Goal: Task Accomplishment & Management: Manage account settings

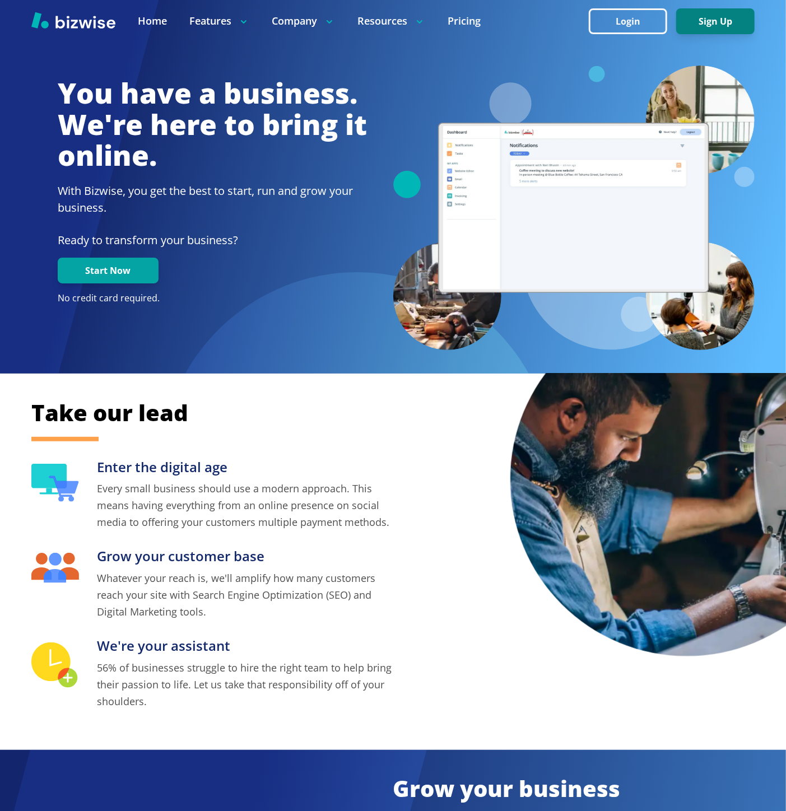
click at [711, 22] on button "Sign Up" at bounding box center [715, 21] width 78 height 26
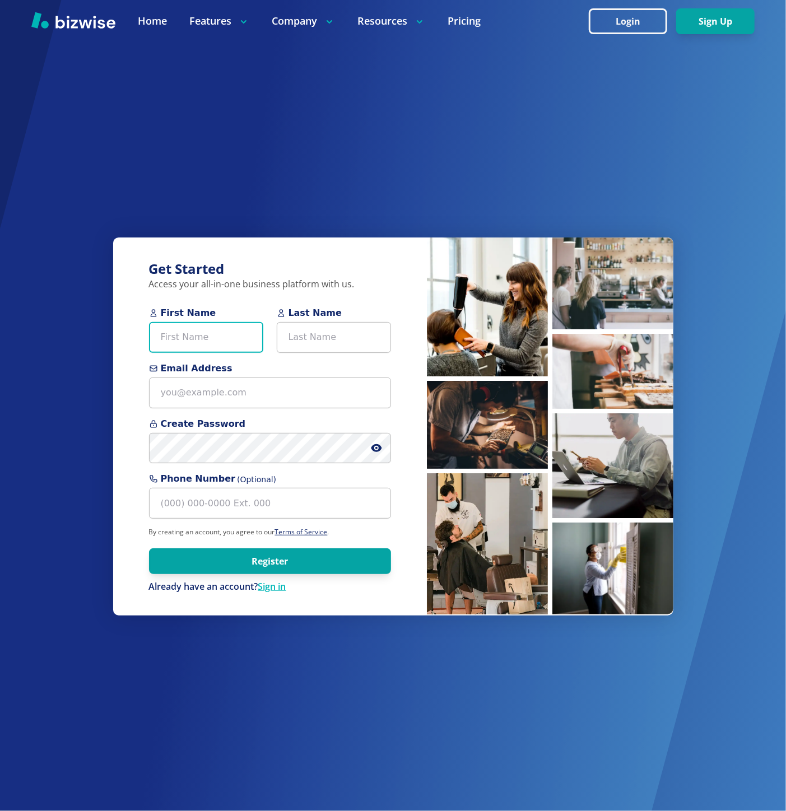
click at [180, 334] on input "First Name" at bounding box center [206, 337] width 114 height 31
paste input "Steve Moss"
click at [188, 334] on input "Steve Moss" at bounding box center [206, 337] width 114 height 31
type input "[PERSON_NAME]"
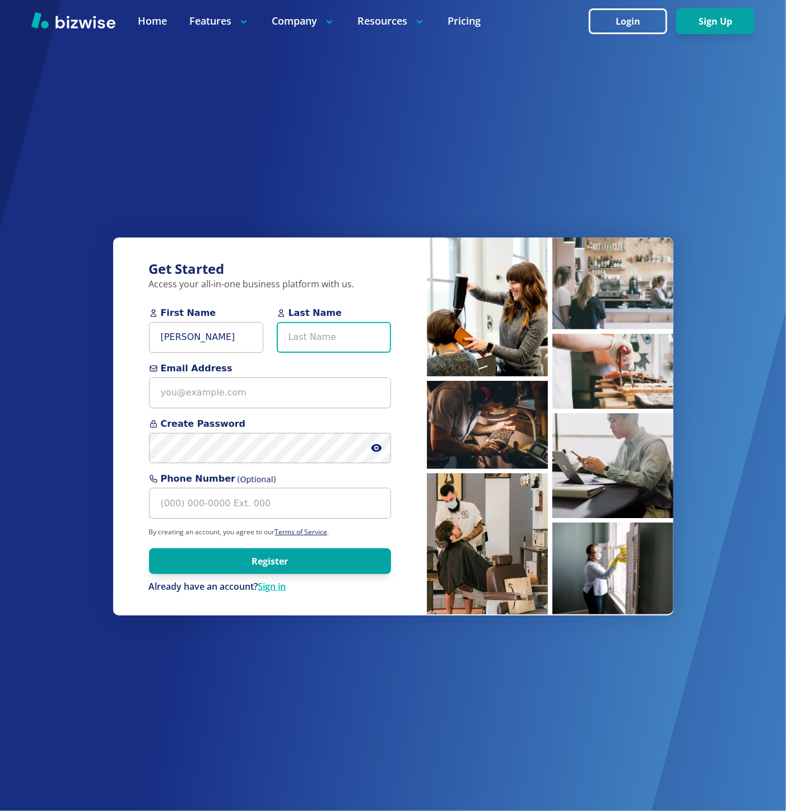
click at [338, 325] on input "Last Name" at bounding box center [334, 337] width 114 height 31
paste input "[PERSON_NAME]"
type input "[PERSON_NAME]"
click at [216, 334] on input "[PERSON_NAME]" at bounding box center [206, 337] width 114 height 31
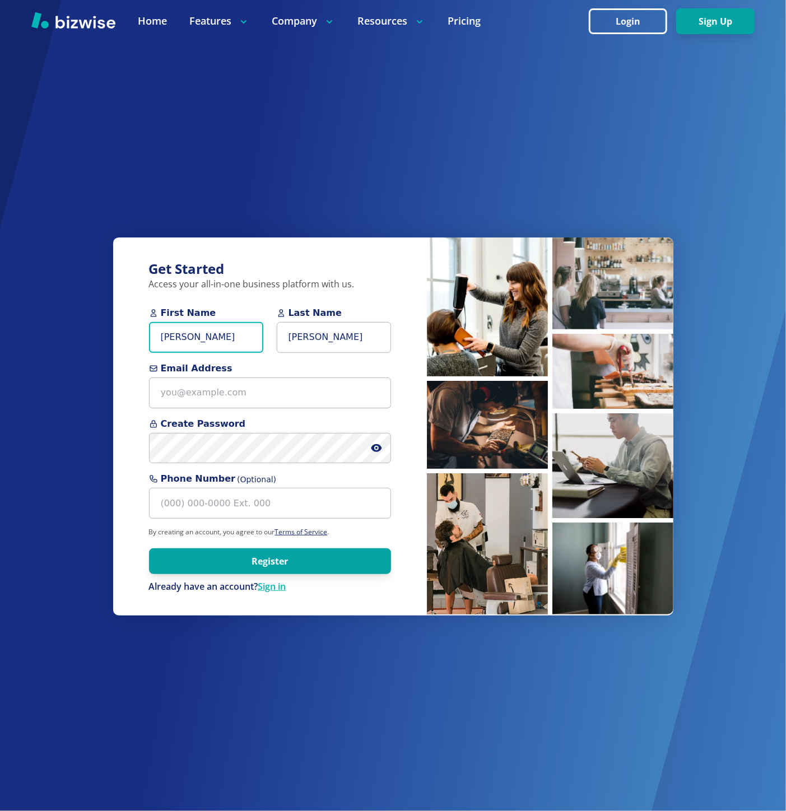
type input "[PERSON_NAME]"
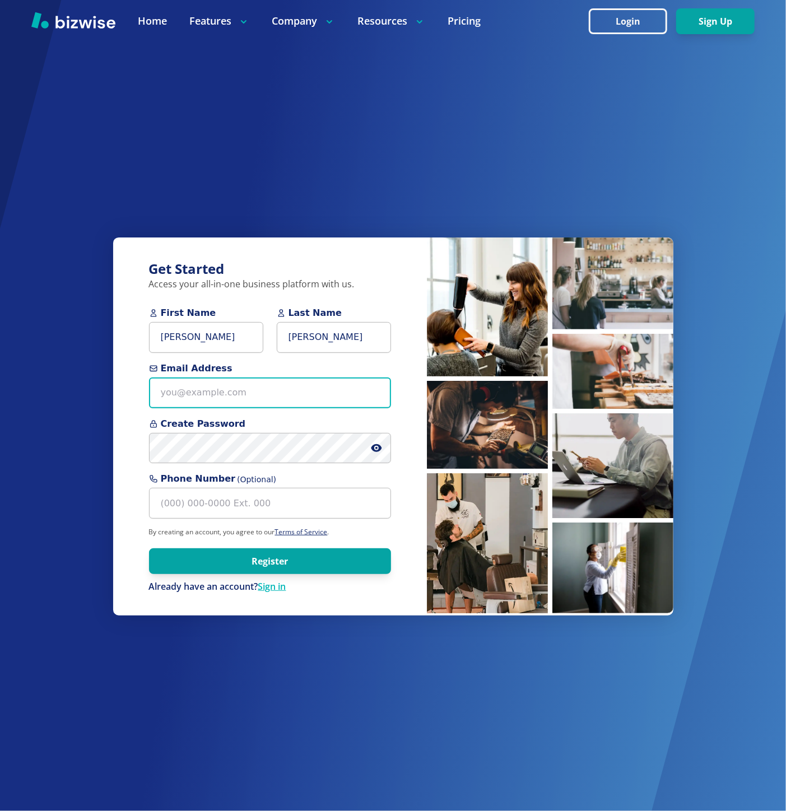
click at [180, 400] on input "Email Address" at bounding box center [270, 393] width 242 height 31
paste input "la.drywall@aol.com>"
type input "[EMAIL_ADDRESS][DOMAIN_NAME]"
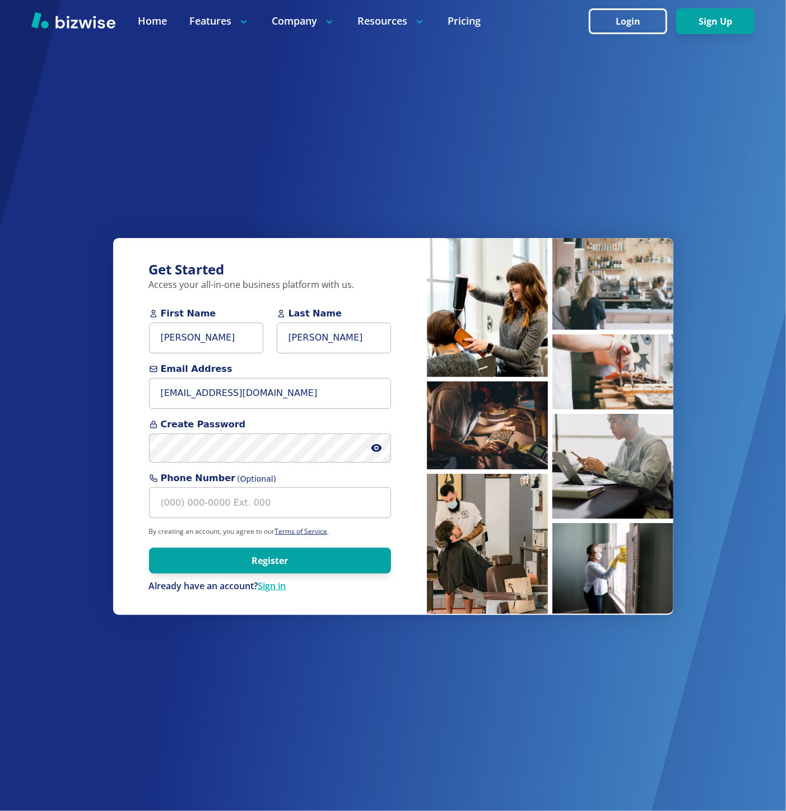
click at [373, 443] on span at bounding box center [381, 449] width 20 height 30
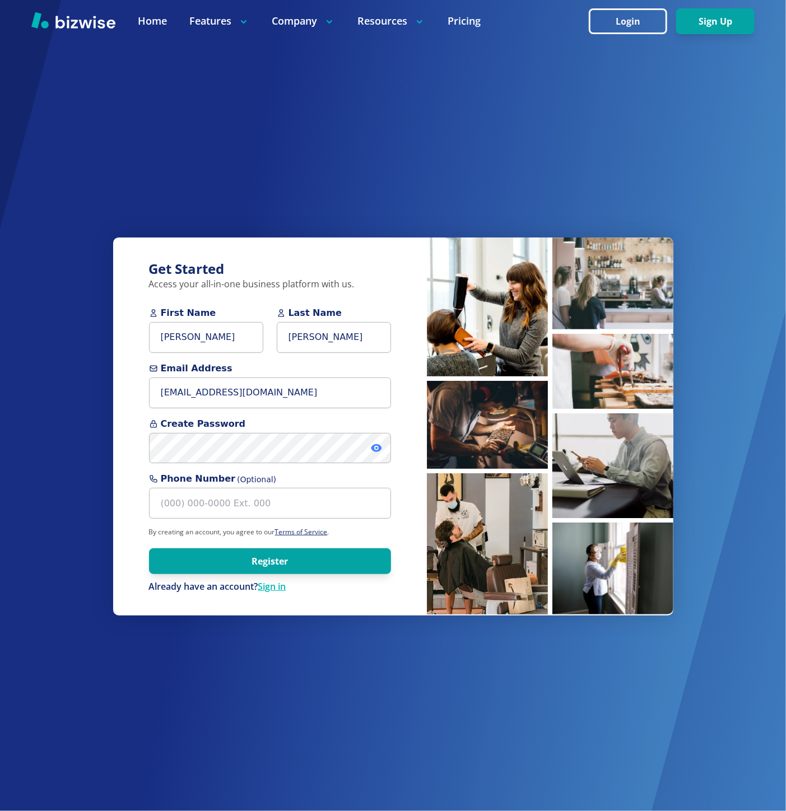
click at [379, 445] on icon at bounding box center [376, 448] width 11 height 11
click at [259, 451] on button "Register" at bounding box center [270, 561] width 242 height 26
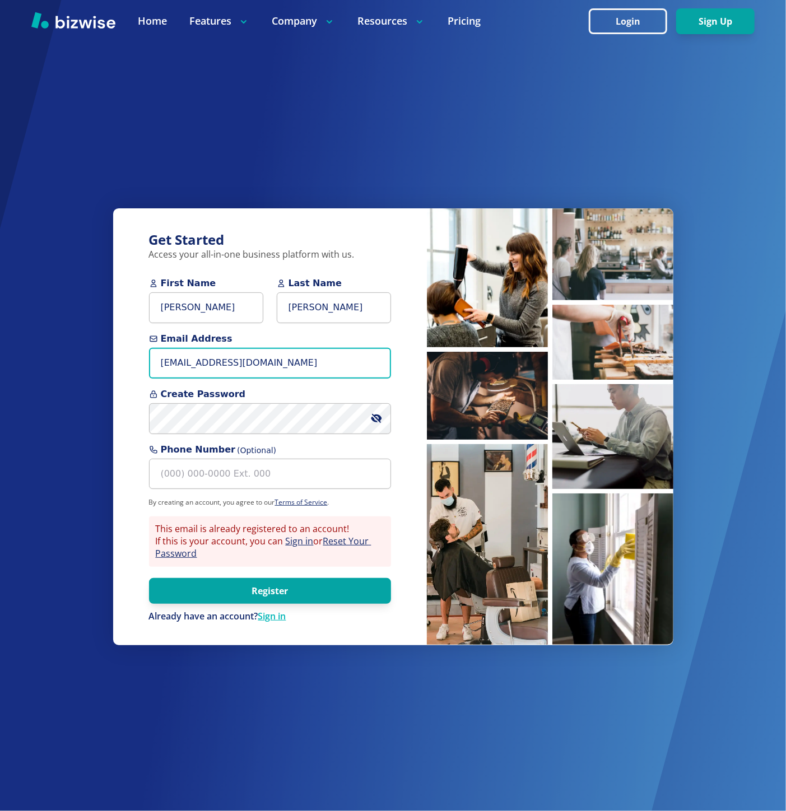
click at [184, 370] on input "[EMAIL_ADDRESS][DOMAIN_NAME]" at bounding box center [270, 363] width 242 height 31
click at [245, 365] on input "[EMAIL_ADDRESS][DOMAIN_NAME]" at bounding box center [270, 363] width 242 height 31
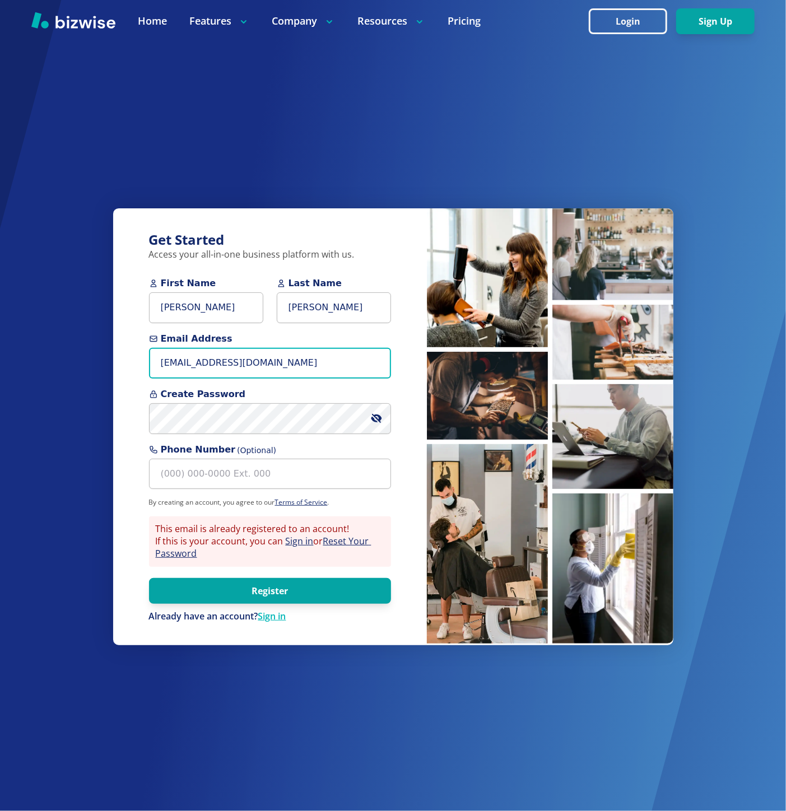
click at [245, 365] on input "[EMAIL_ADDRESS][DOMAIN_NAME]" at bounding box center [270, 363] width 242 height 31
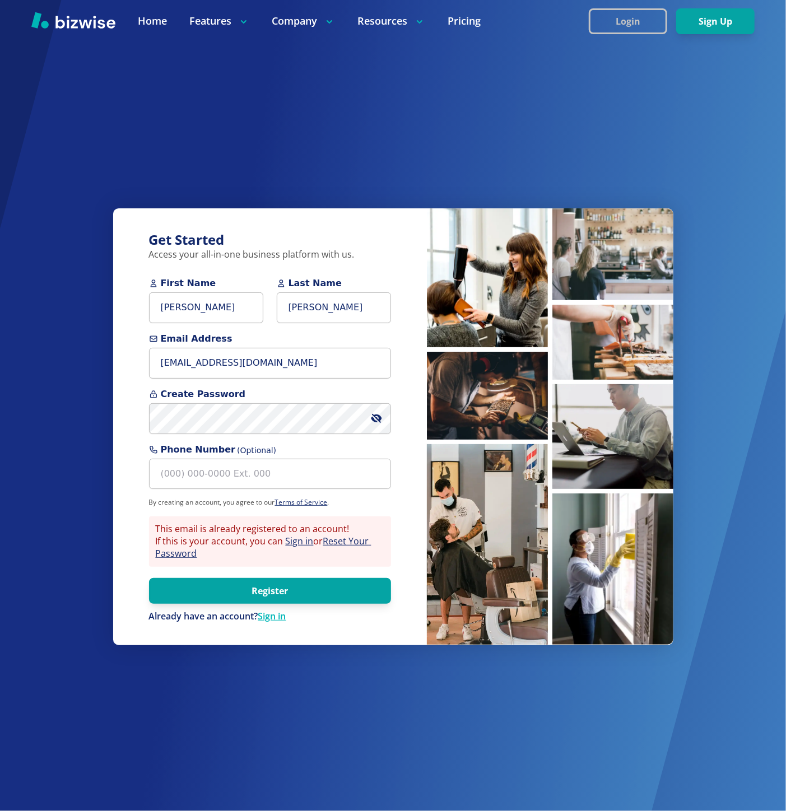
click at [628, 24] on button "Login" at bounding box center [628, 21] width 78 height 26
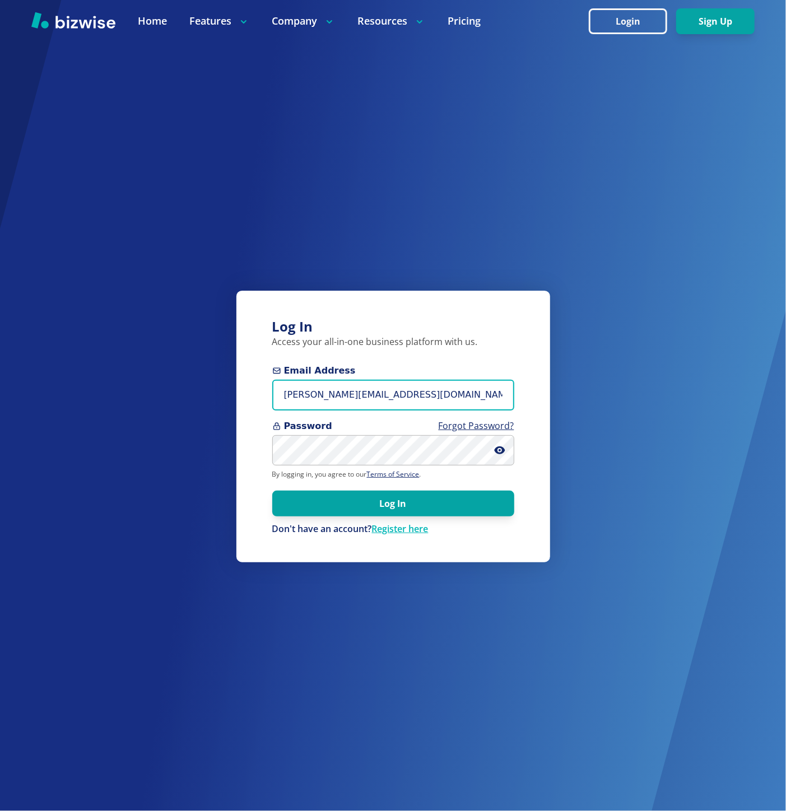
click at [320, 396] on input "marie@bizwise.com" at bounding box center [393, 395] width 242 height 31
paste input "la.drywall@aol"
type input "[EMAIL_ADDRESS][DOMAIN_NAME]"
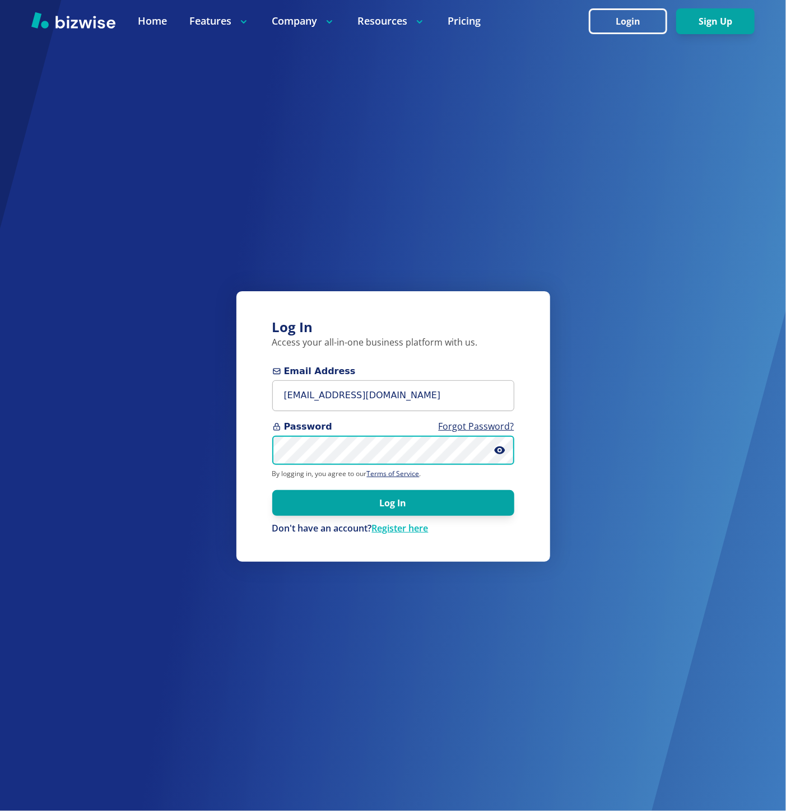
click at [272, 451] on button "Log In" at bounding box center [393, 503] width 242 height 26
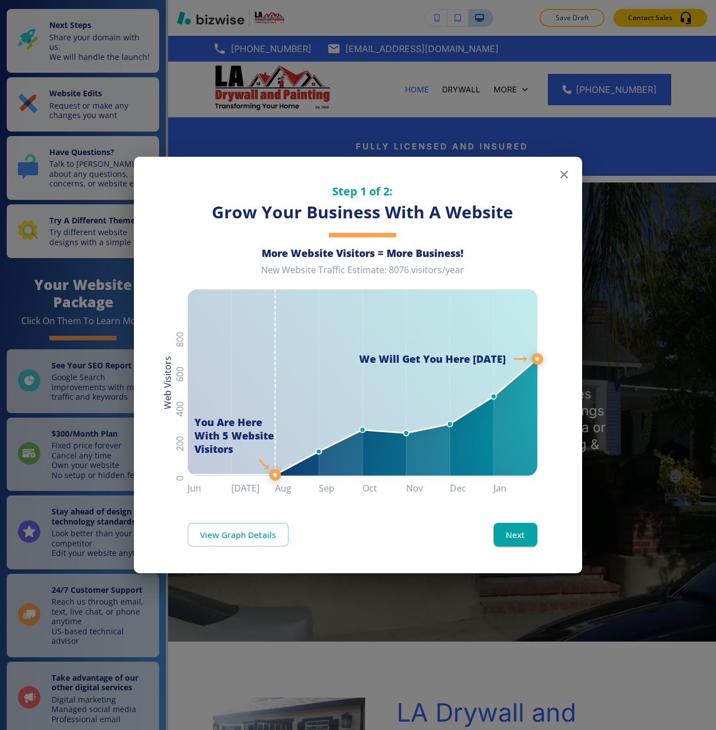
click at [262, 140] on div "Step 1 of 2: Grow Your Business With A Website More Website Visitors = More Bus…" at bounding box center [358, 365] width 716 height 730
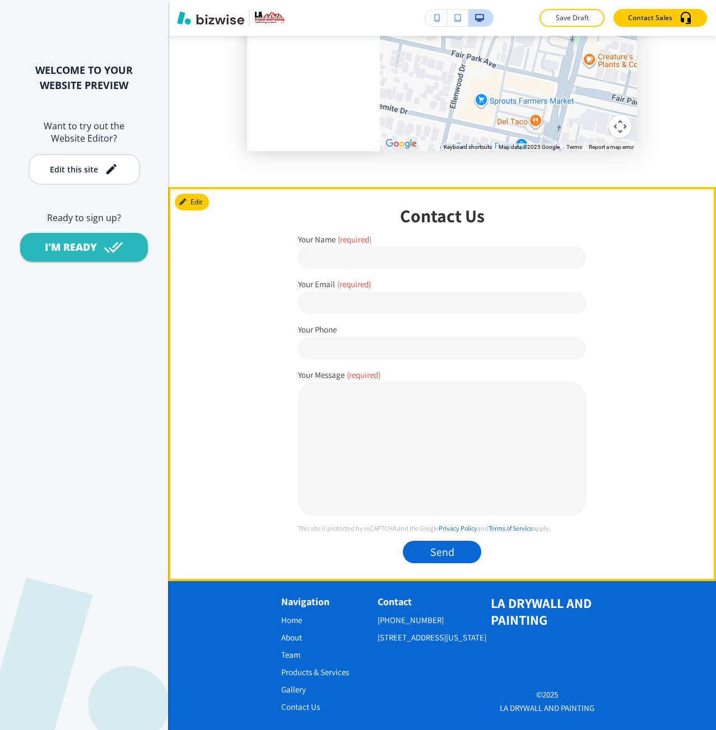
scroll to position [3106, 0]
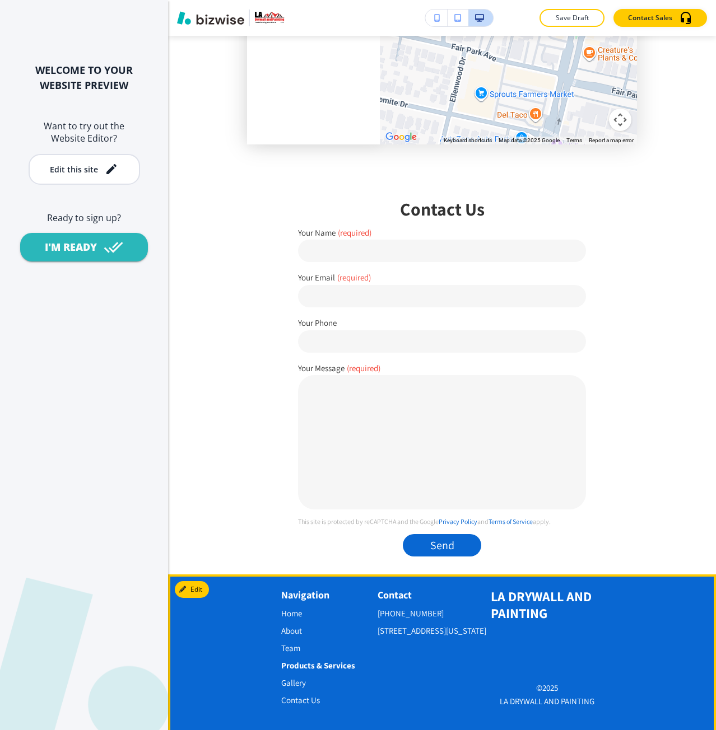
click at [326, 662] on p "Products & Services" at bounding box center [318, 665] width 74 height 17
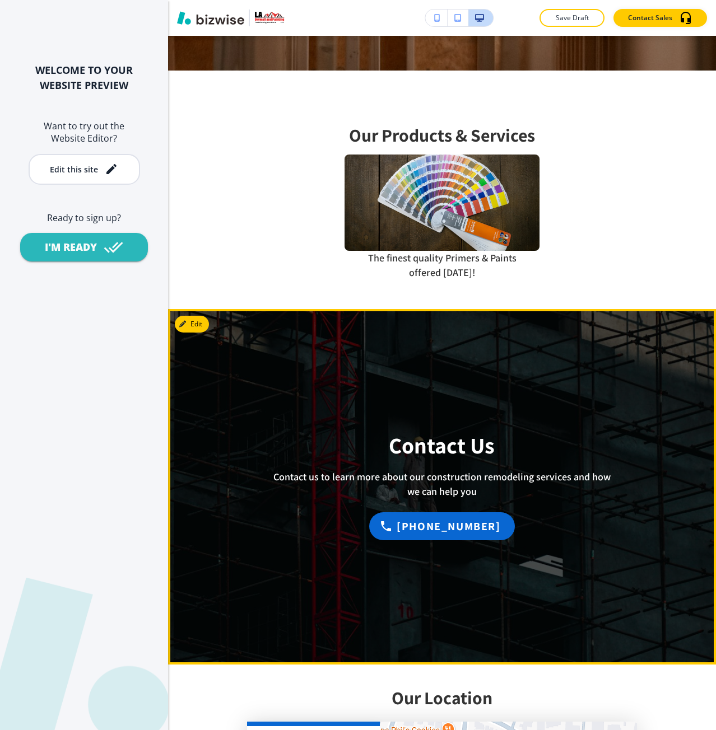
scroll to position [840, 0]
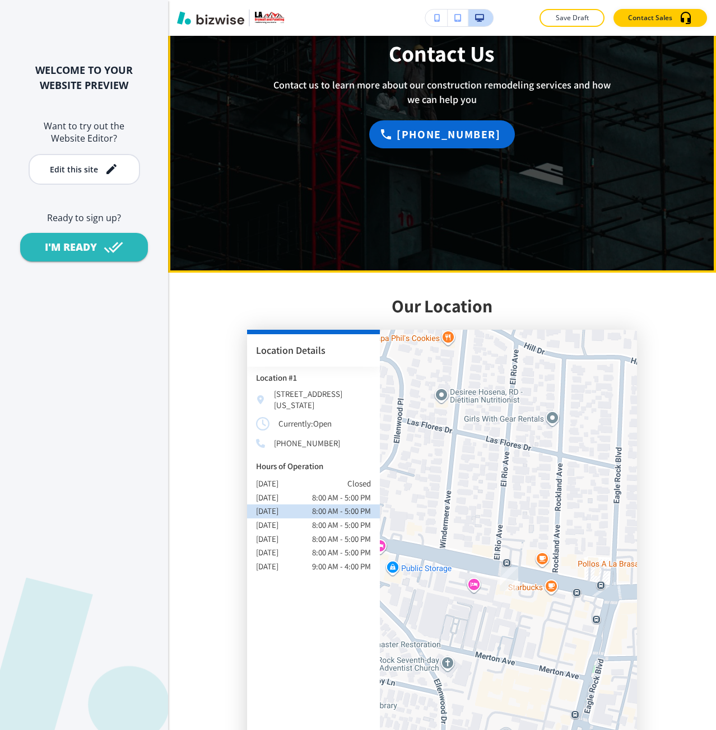
click at [301, 169] on div "Contact Us Contact us to learn more about our construction remodeling services …" at bounding box center [442, 95] width 438 height 151
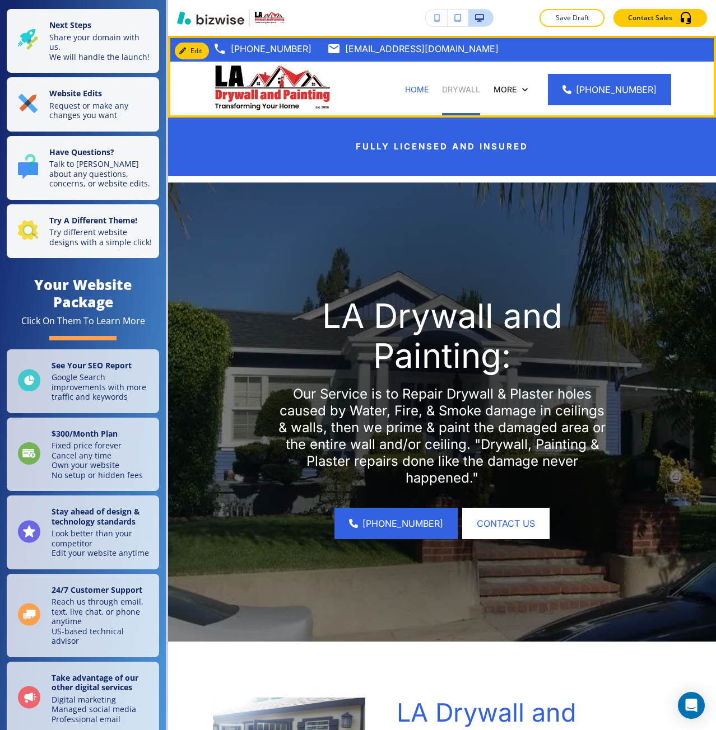
click at [464, 92] on p "DRYWALL" at bounding box center [461, 89] width 38 height 11
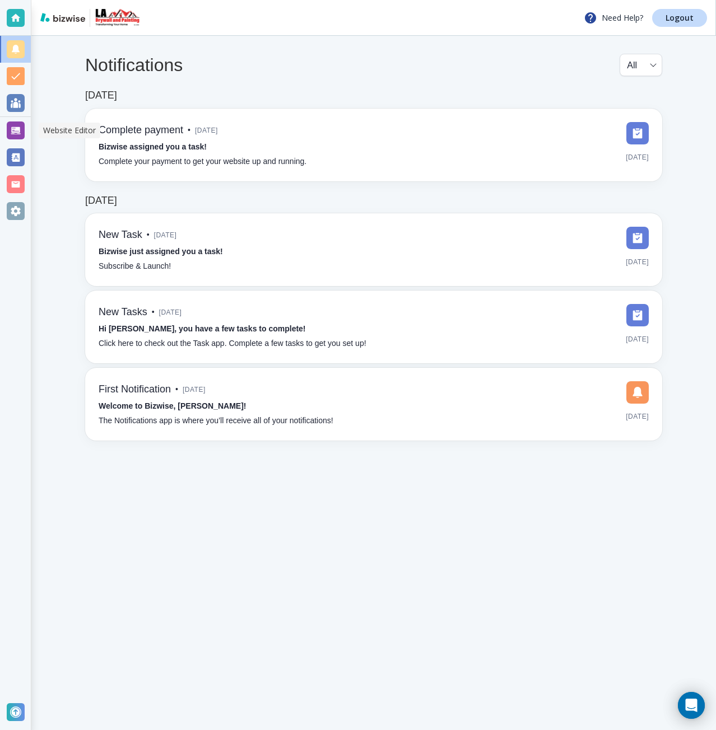
click at [14, 123] on div at bounding box center [16, 131] width 18 height 18
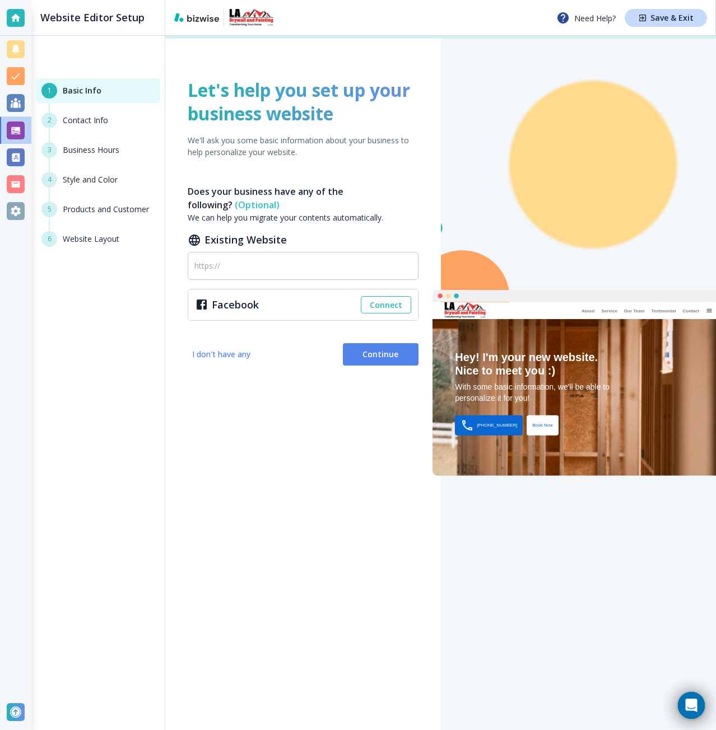
click at [132, 421] on div "Website Editor Setup 1 Basic Info 2 Contact Info 3 Business Hours 4 Style and C…" at bounding box center [97, 365] width 133 height 730
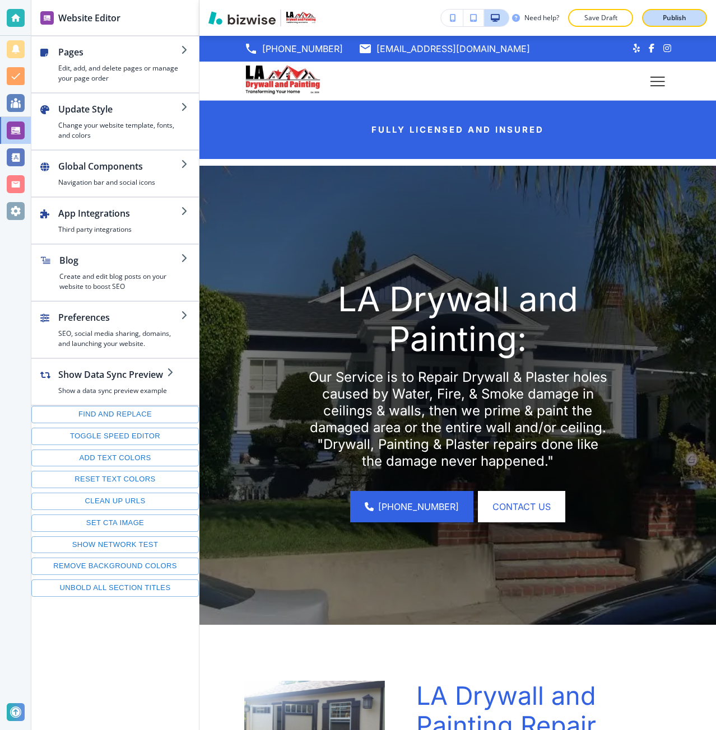
click at [672, 21] on p "Publish" at bounding box center [675, 18] width 24 height 10
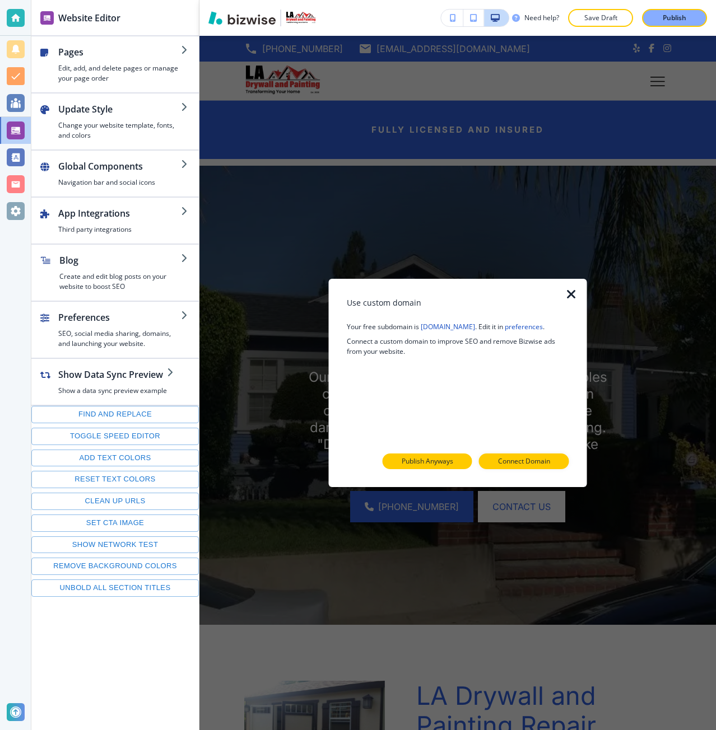
click at [418, 460] on p "Publish Anyways" at bounding box center [428, 462] width 52 height 10
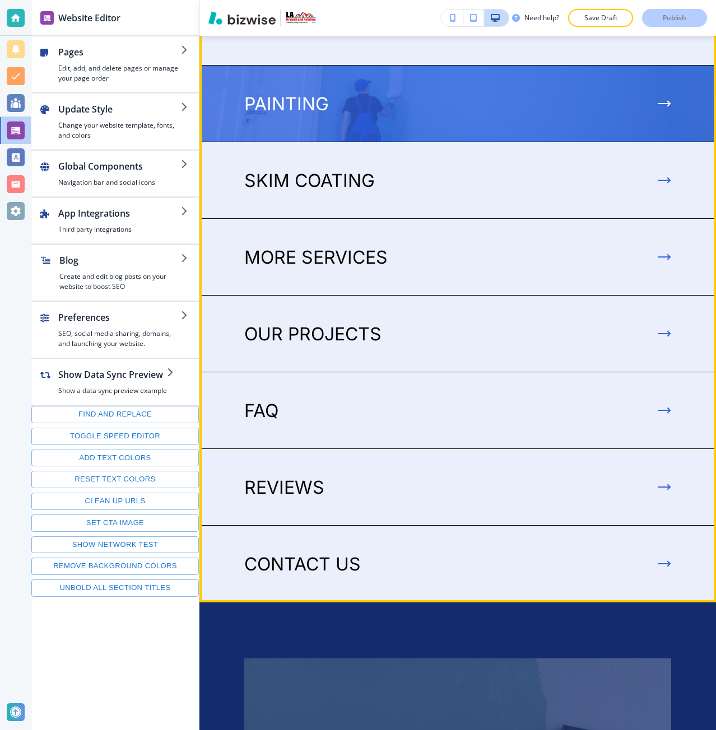
scroll to position [3473, 0]
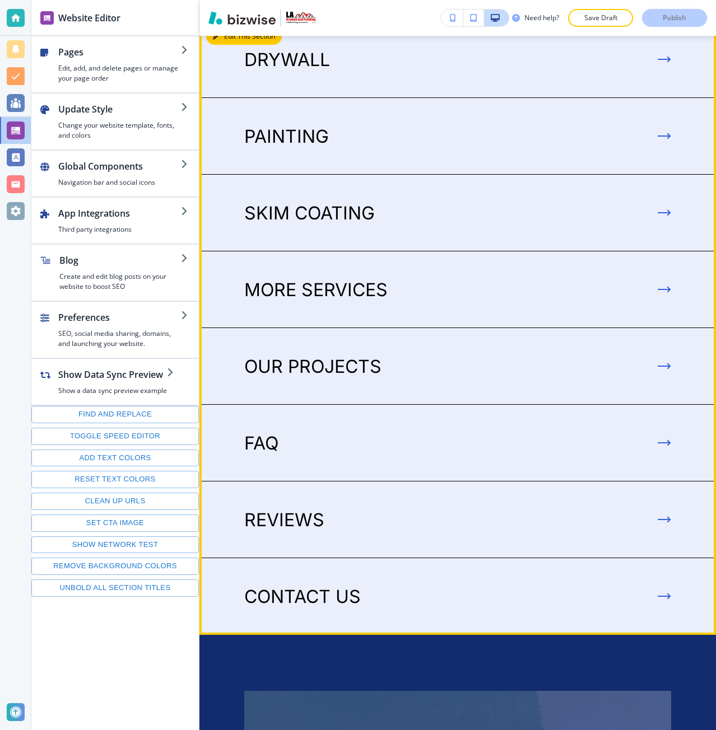
click at [222, 45] on button "Edit This Section" at bounding box center [244, 36] width 76 height 17
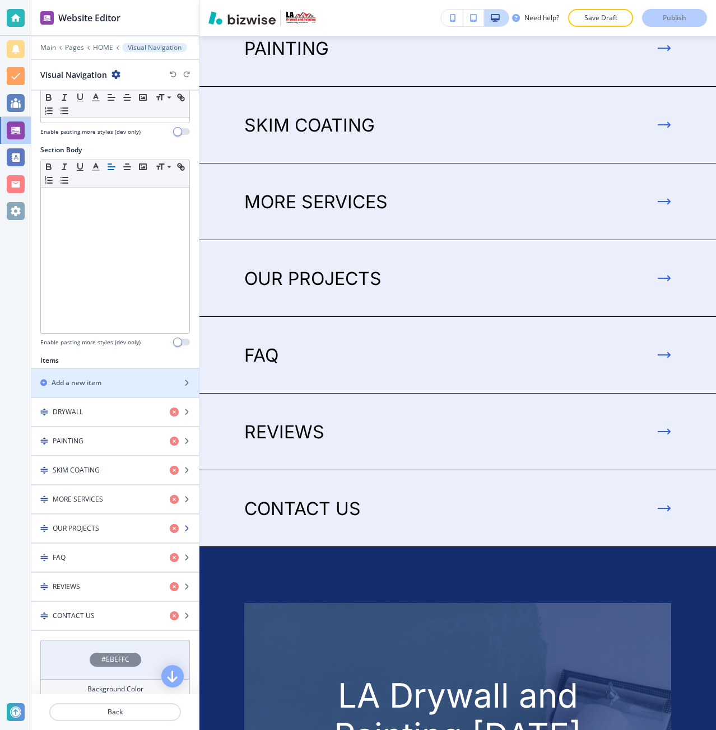
scroll to position [217, 0]
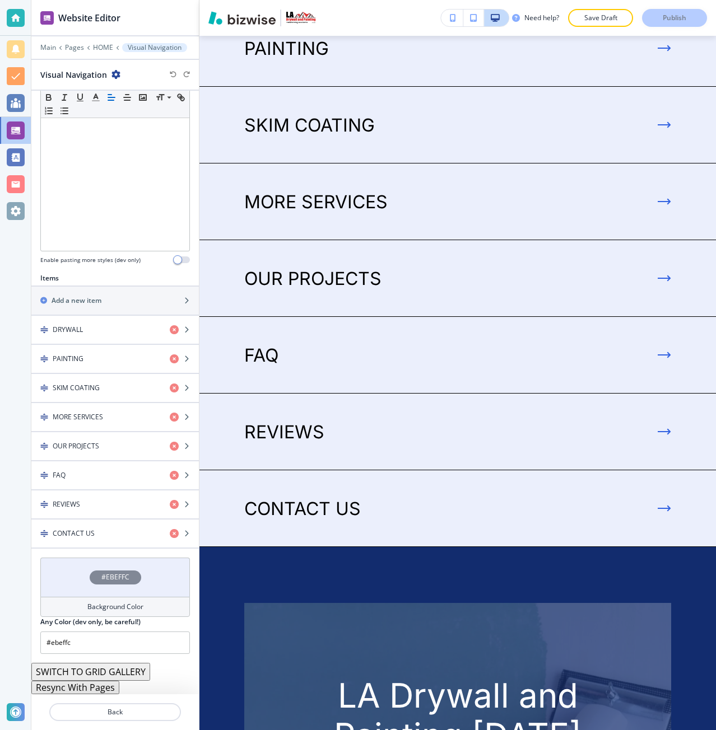
click at [99, 691] on button "Resync With Pages" at bounding box center [75, 687] width 88 height 13
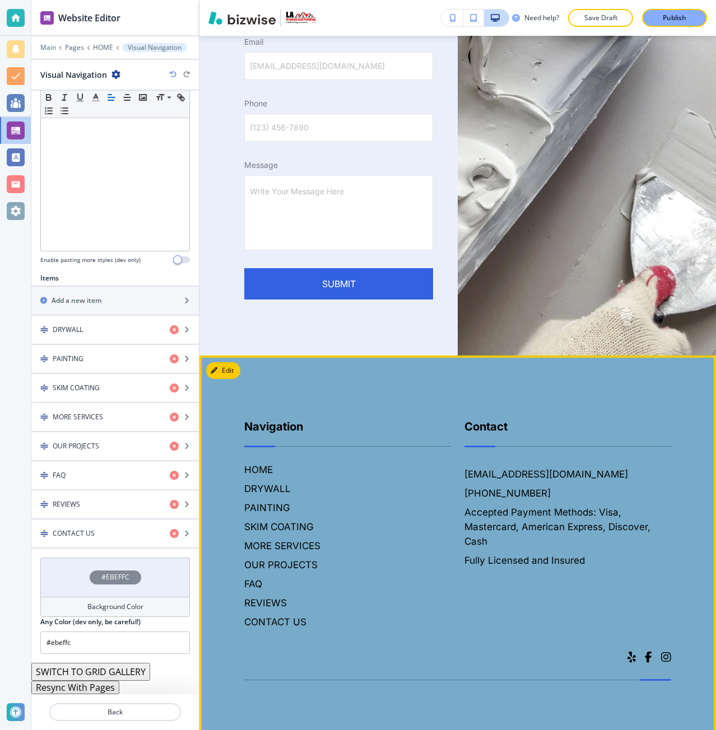
scroll to position [5566, 0]
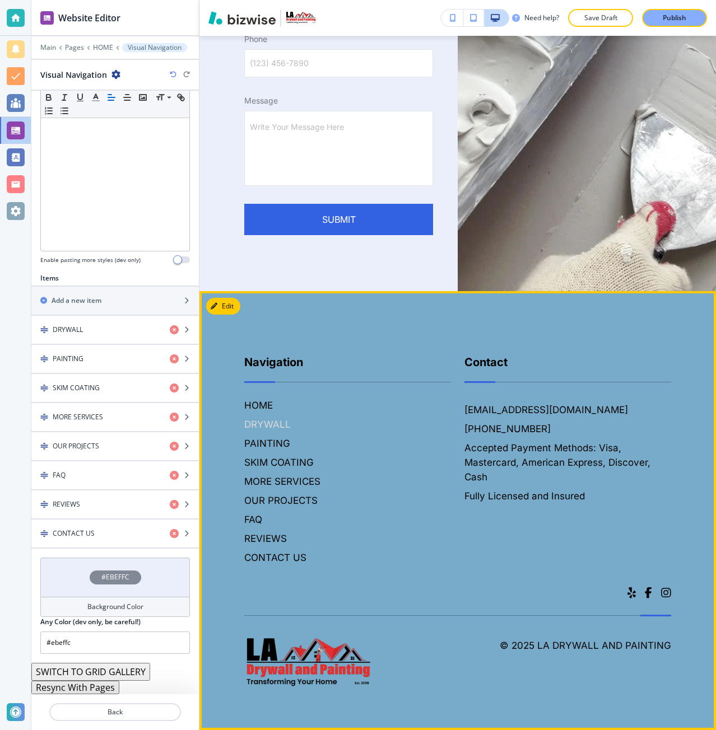
click at [261, 426] on h6 "DRYWALL" at bounding box center [347, 424] width 207 height 15
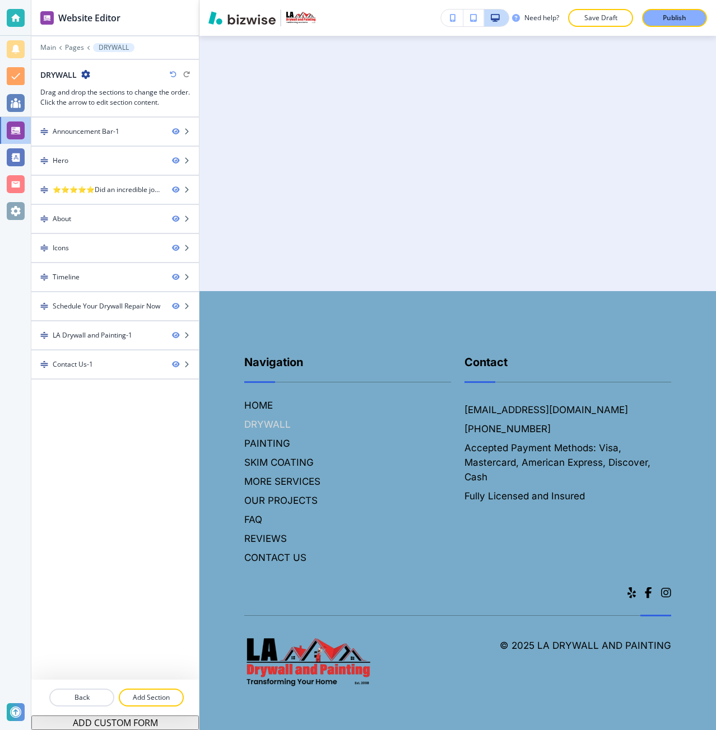
scroll to position [0, 0]
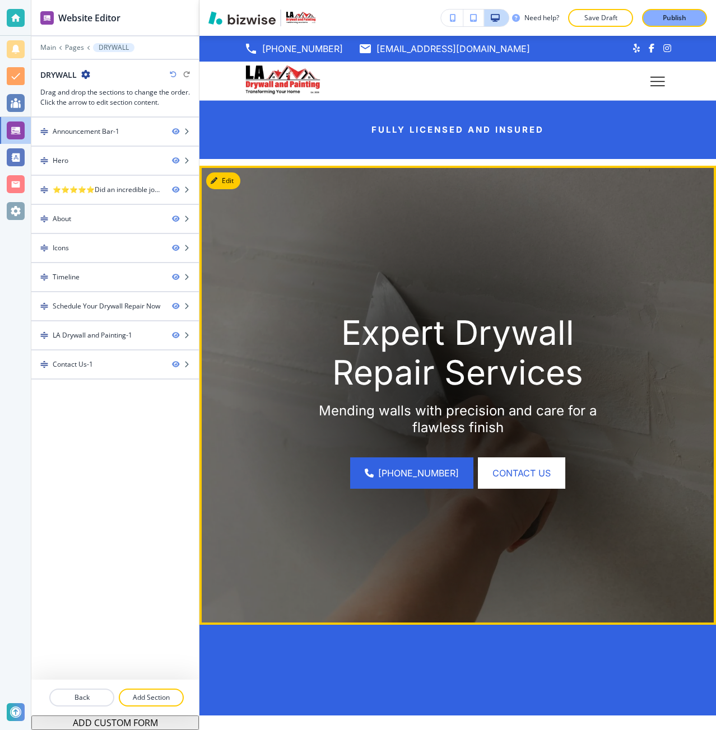
click at [201, 434] on img at bounding box center [457, 395] width 516 height 459
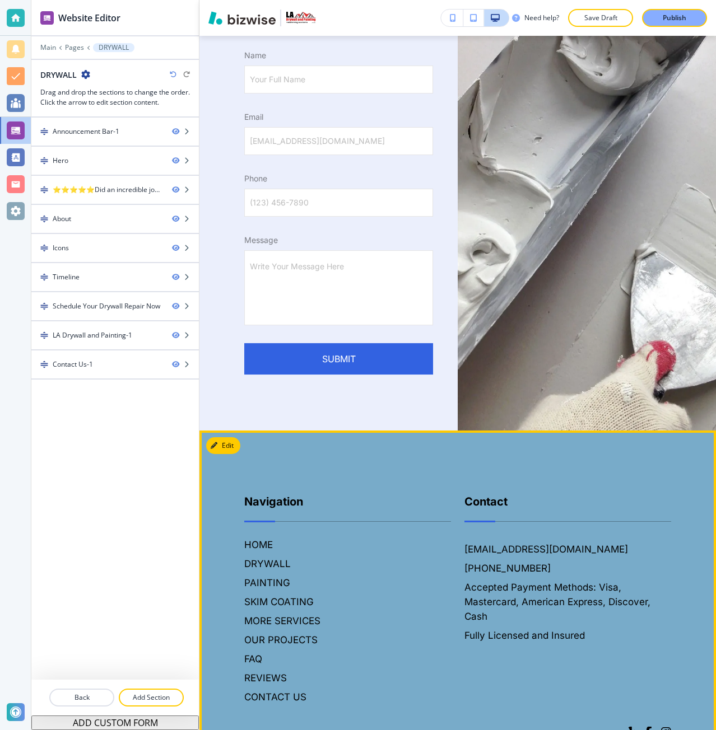
scroll to position [3641, 0]
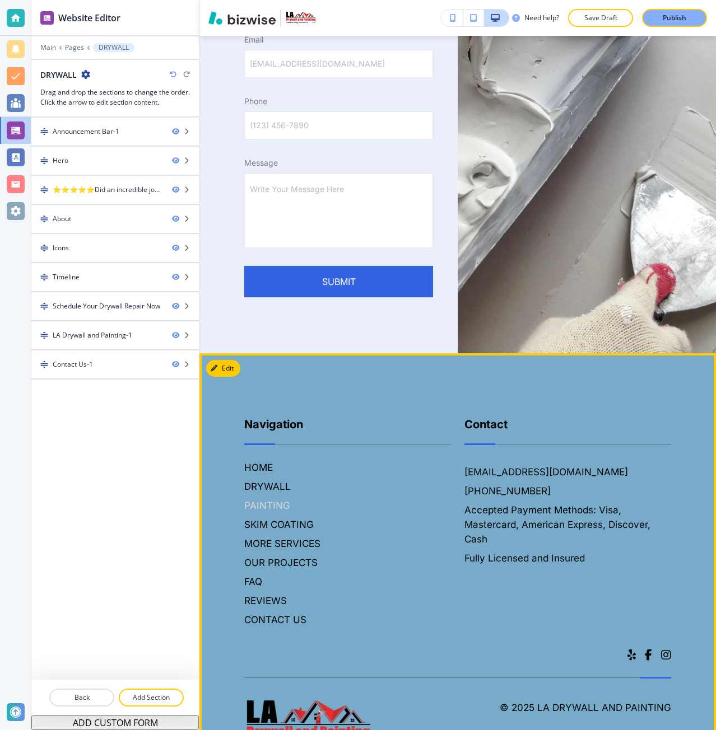
click at [258, 499] on h6 "PAINTING" at bounding box center [347, 506] width 207 height 15
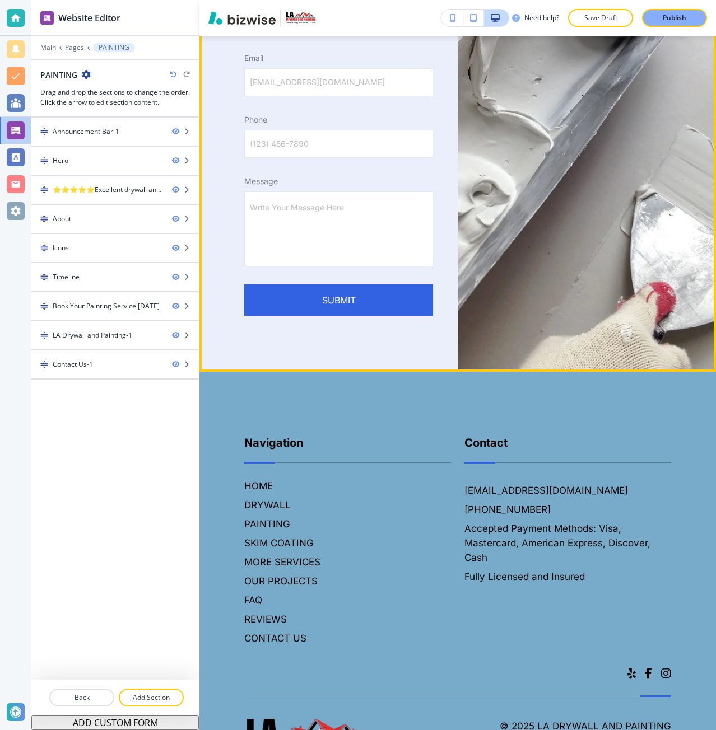
scroll to position [3610, 0]
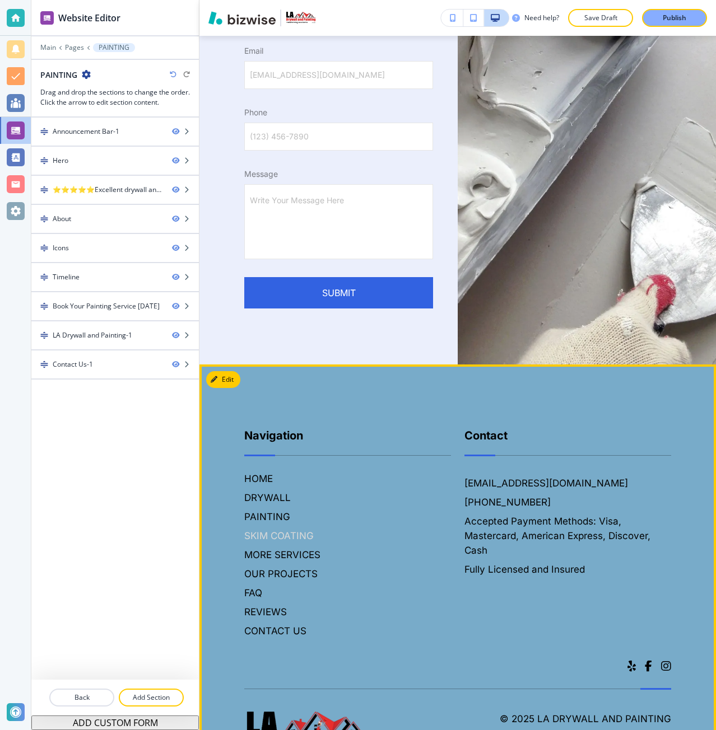
click at [263, 529] on h6 "SKIM COATING" at bounding box center [347, 536] width 207 height 15
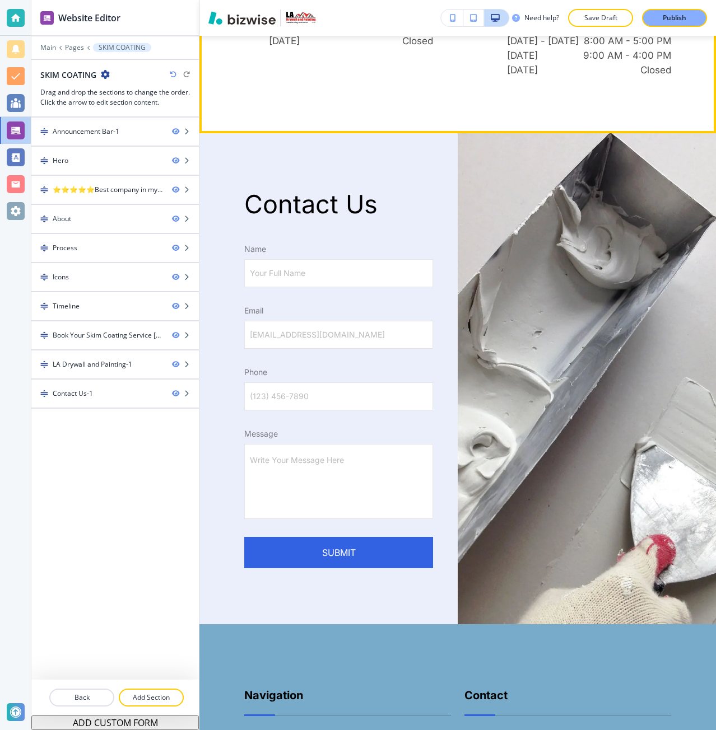
scroll to position [3921, 0]
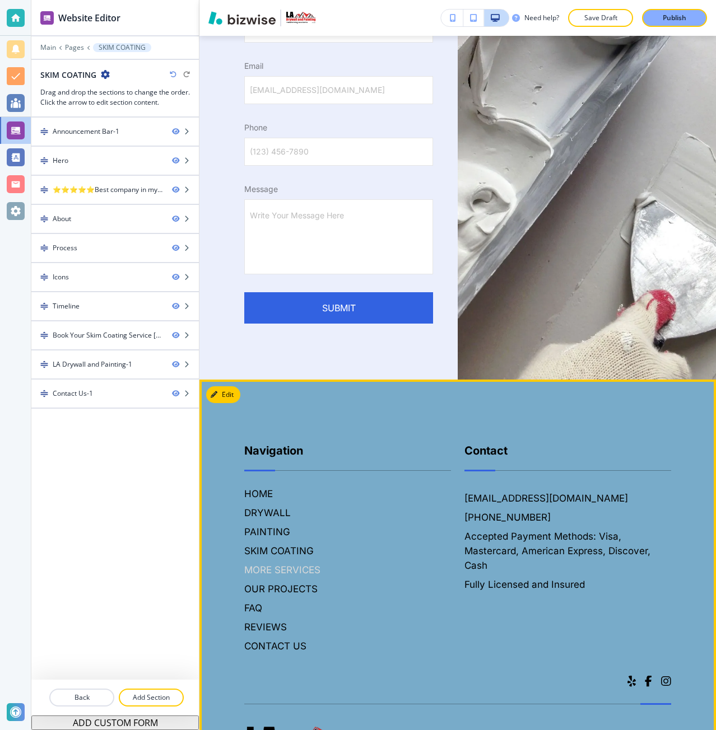
click at [272, 563] on h6 "MORE SERVICES" at bounding box center [347, 570] width 207 height 15
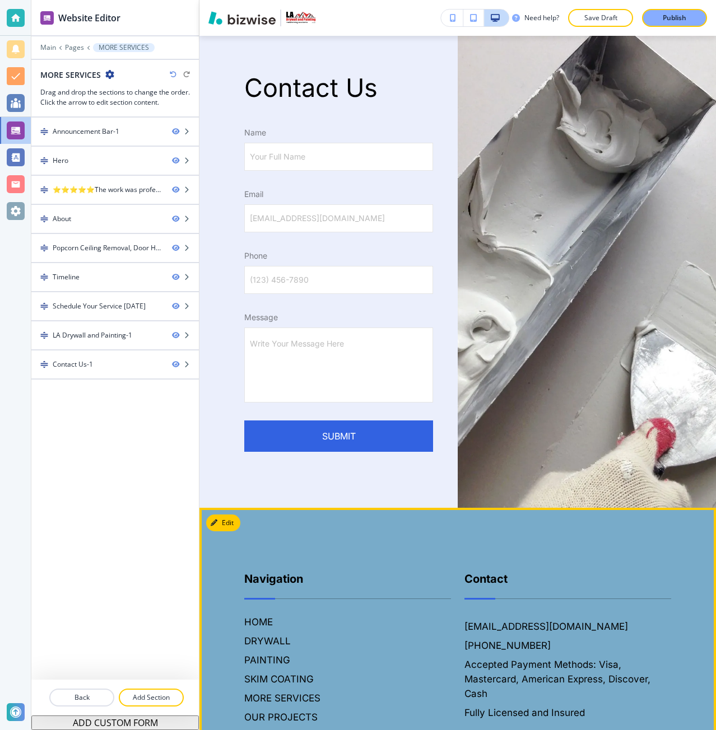
scroll to position [3697, 0]
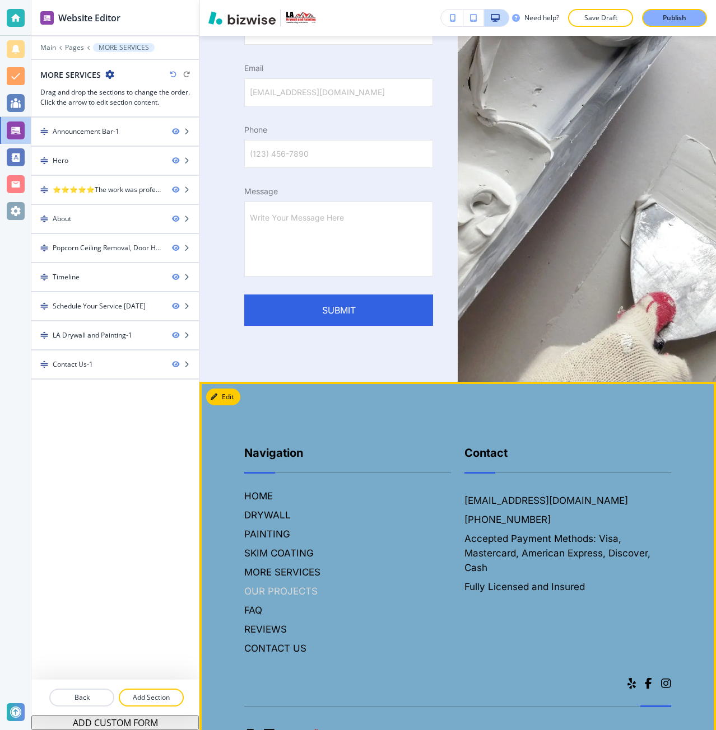
click at [268, 584] on h6 "OUR PROJECTS" at bounding box center [347, 591] width 207 height 15
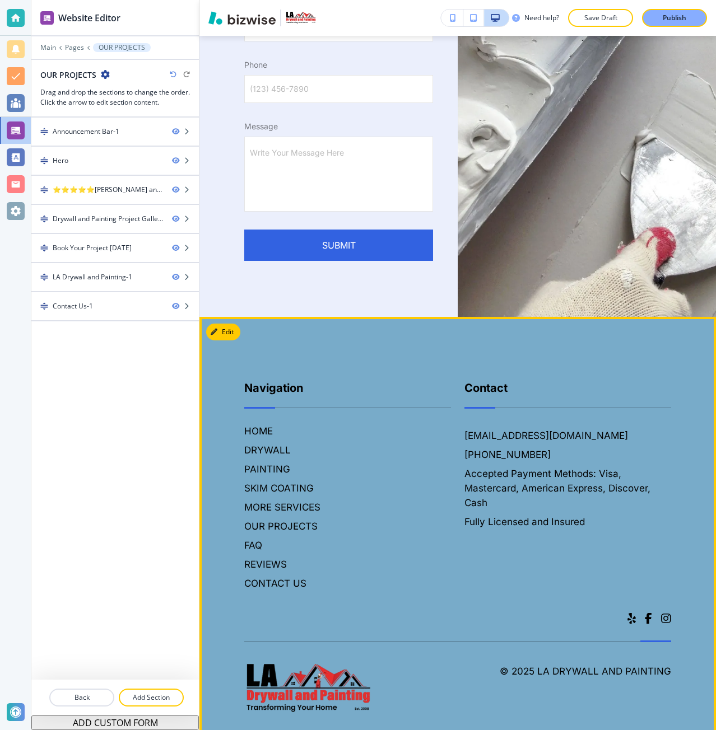
scroll to position [2911, 0]
click at [257, 538] on h6 "FAQ" at bounding box center [347, 545] width 207 height 15
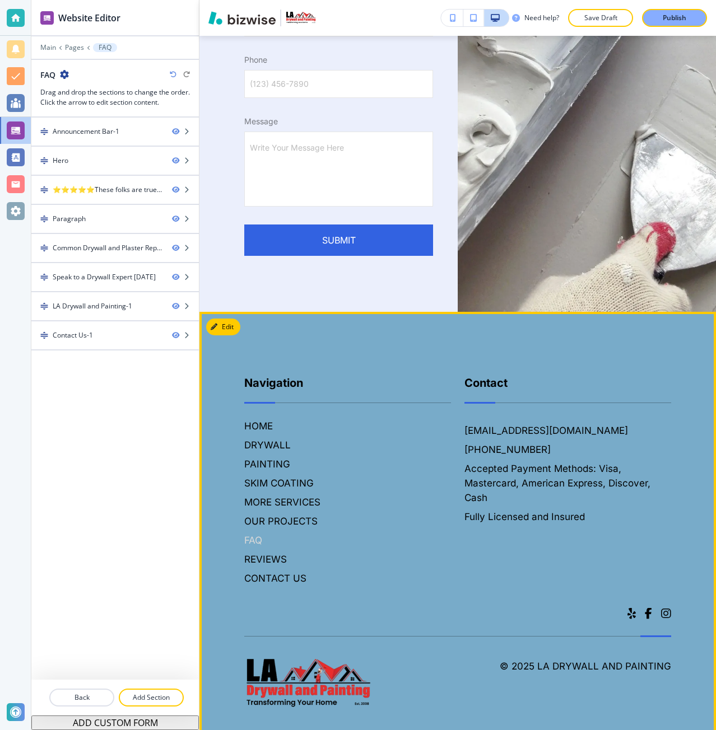
scroll to position [3001, 0]
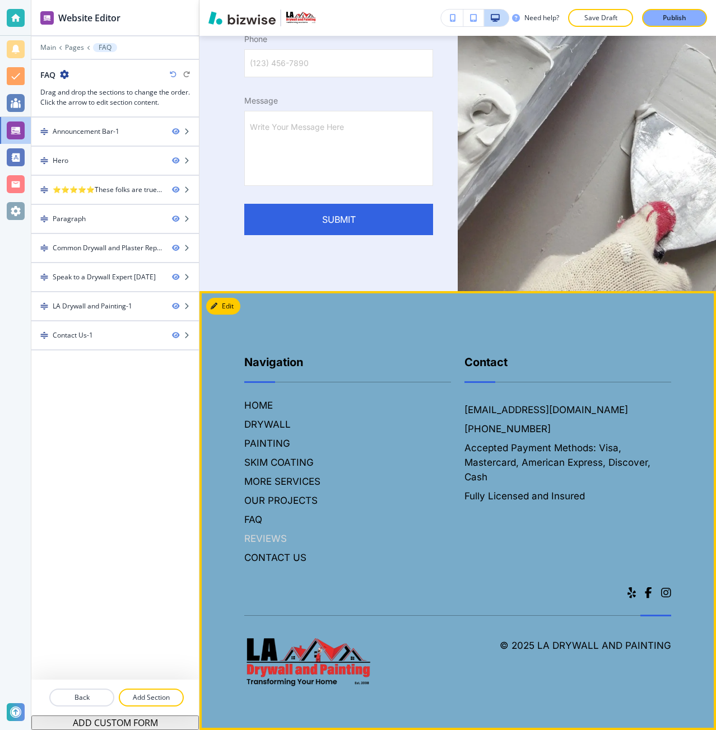
click at [259, 538] on h6 "REVIEWS" at bounding box center [347, 539] width 207 height 15
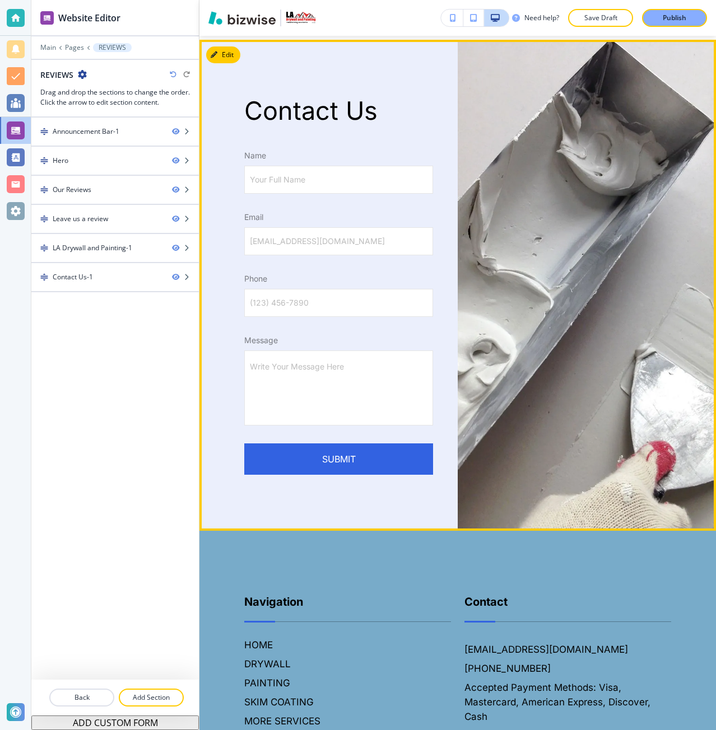
scroll to position [2775, 0]
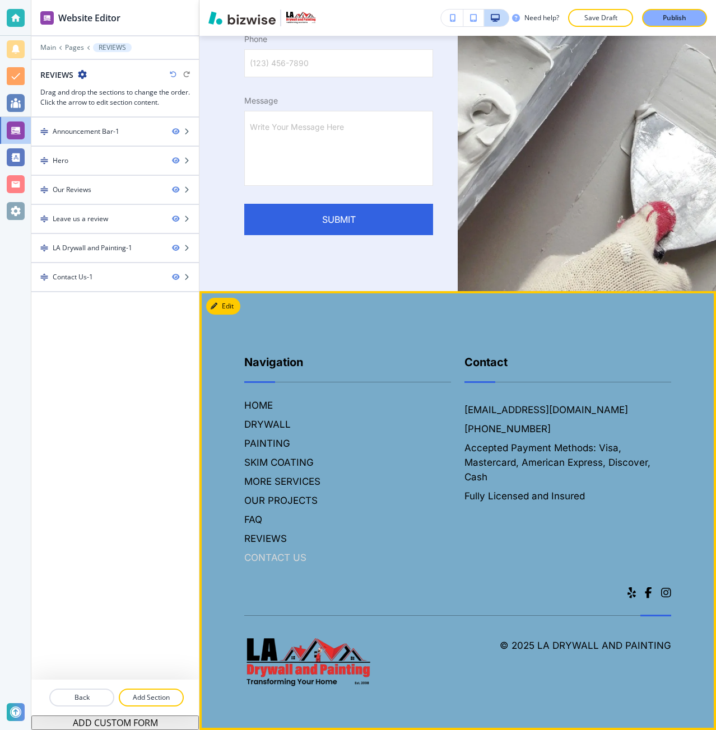
click at [259, 553] on h6 "CONTACT US" at bounding box center [347, 558] width 207 height 15
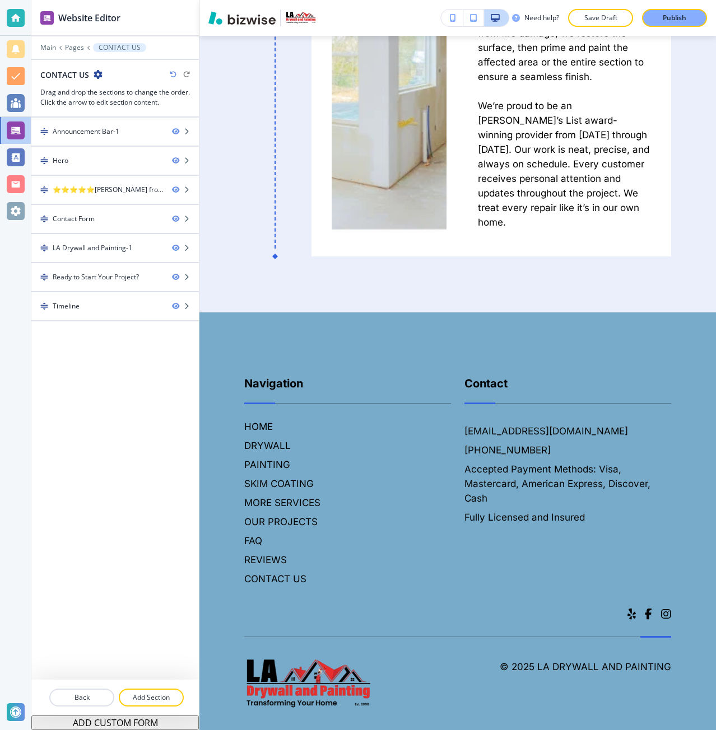
scroll to position [2758, 0]
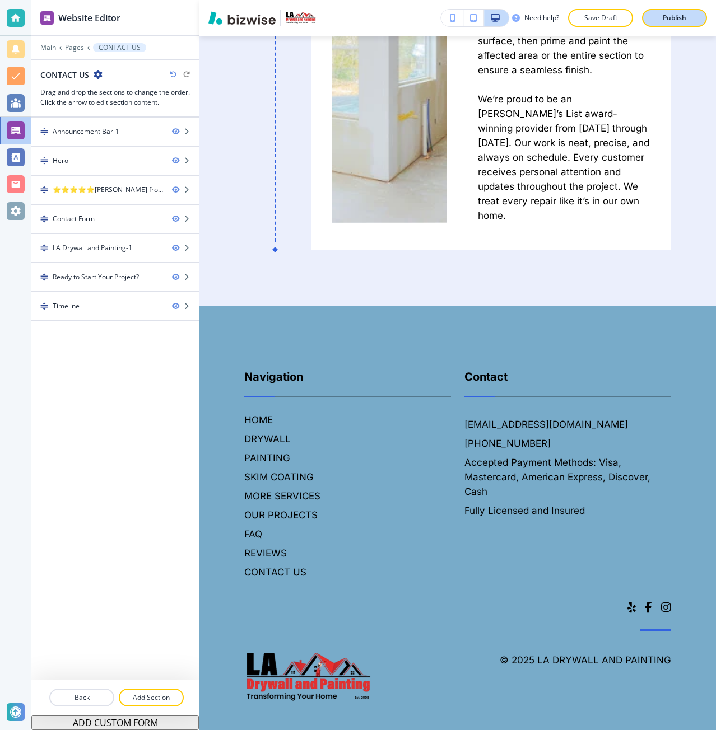
click at [659, 15] on div "Publish" at bounding box center [675, 18] width 36 height 10
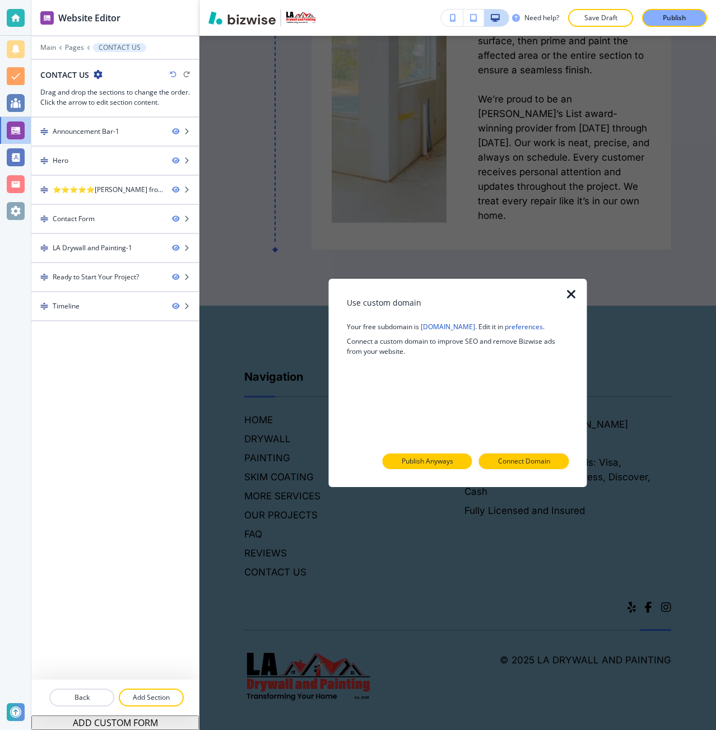
click at [462, 460] on button "Publish Anyways" at bounding box center [428, 462] width 90 height 16
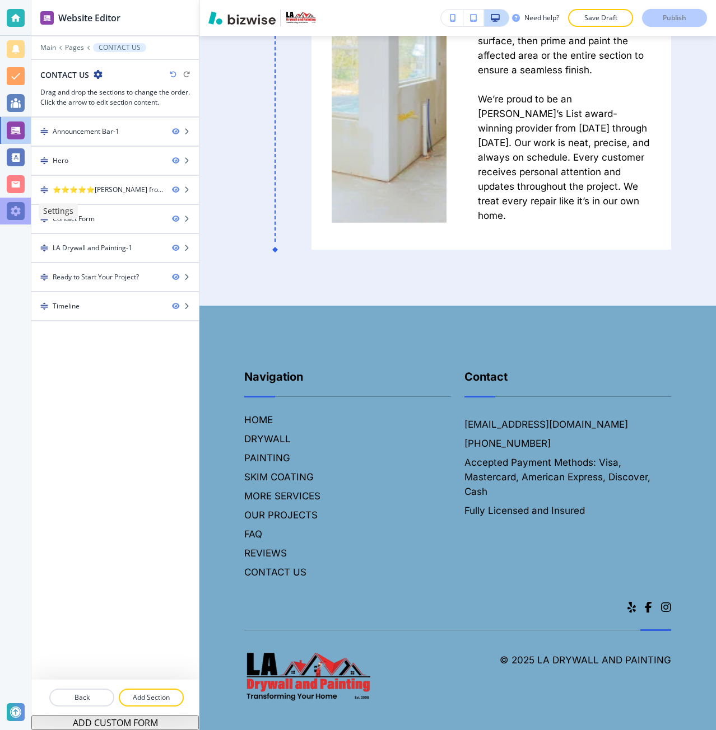
click at [24, 213] on div at bounding box center [16, 211] width 18 height 18
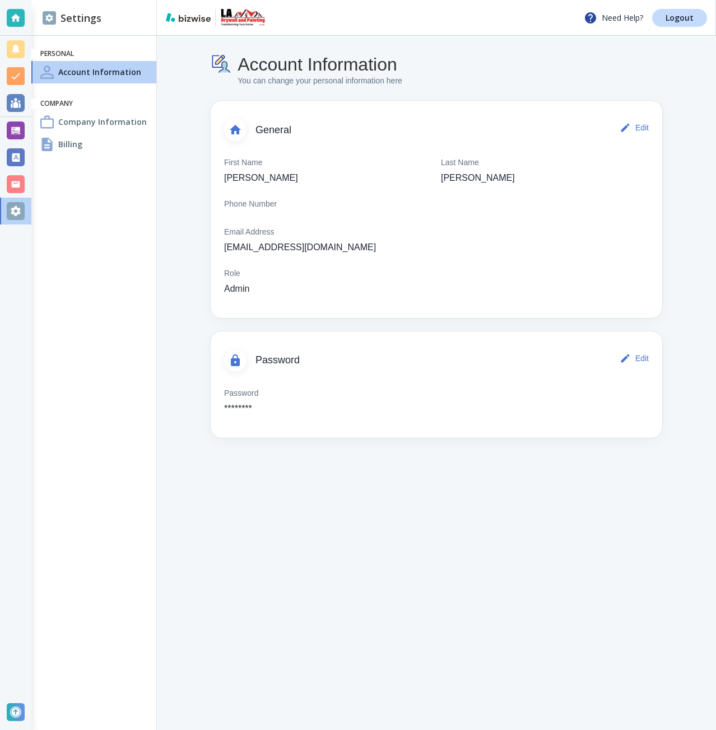
click at [81, 137] on div "Billing" at bounding box center [93, 144] width 125 height 22
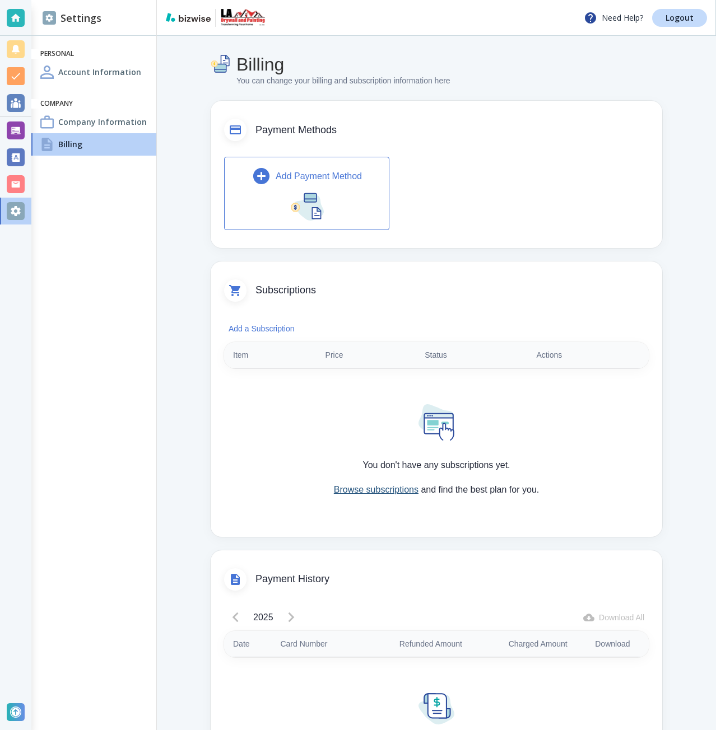
click at [397, 487] on link "Browse subscriptions" at bounding box center [376, 490] width 85 height 10
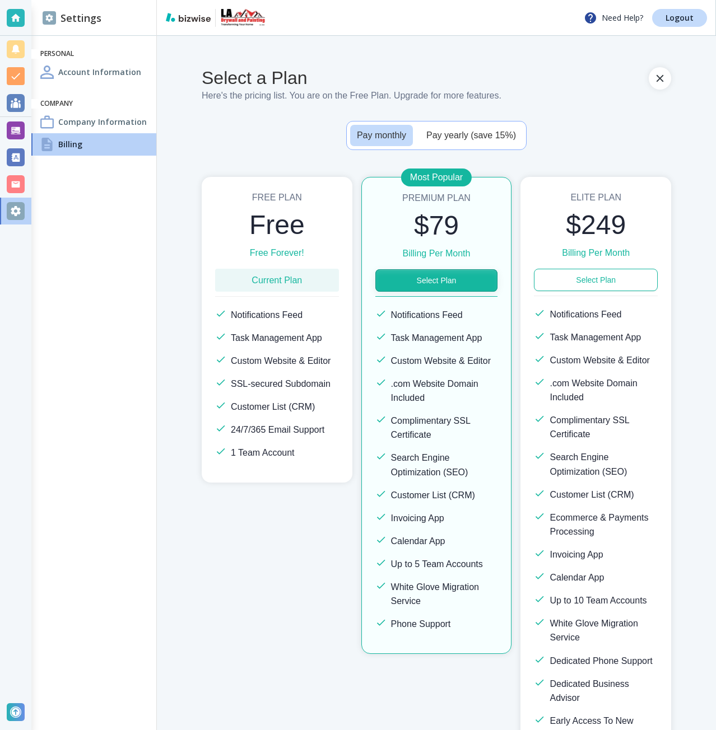
click at [460, 277] on button "Select Plan" at bounding box center [436, 280] width 123 height 22
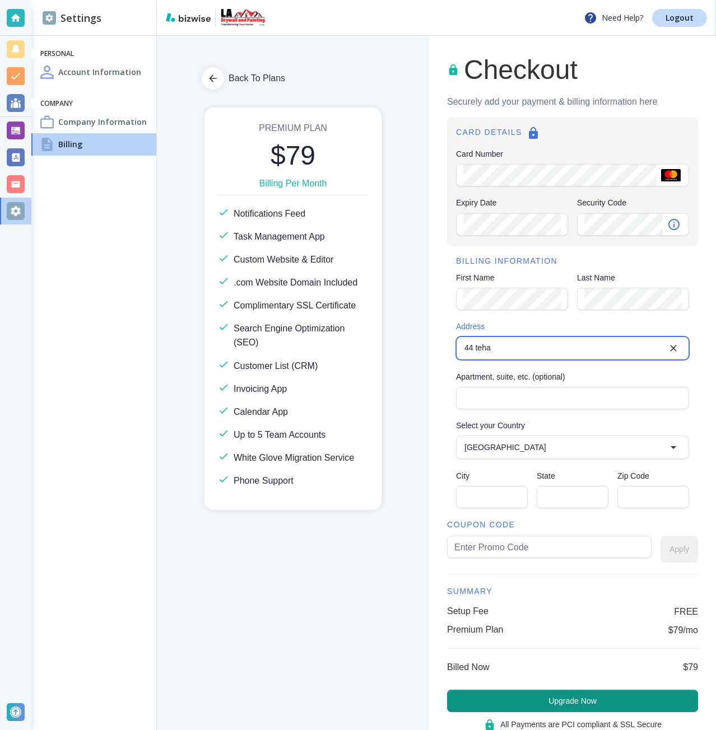
type input "44 Tehama Street"
type input "United States"
type input "San Francisco"
type input "CA"
type input "94105"
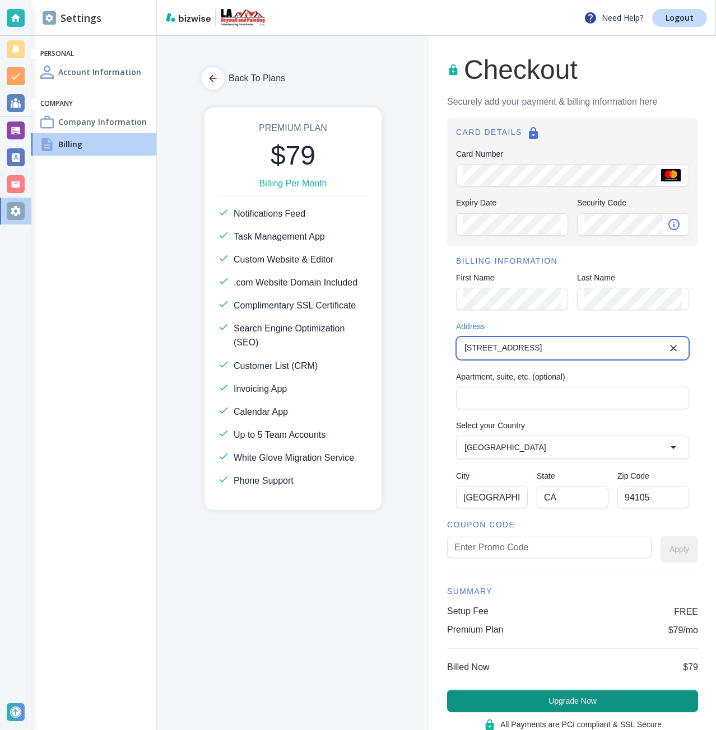
type input "44 Tehama Street"
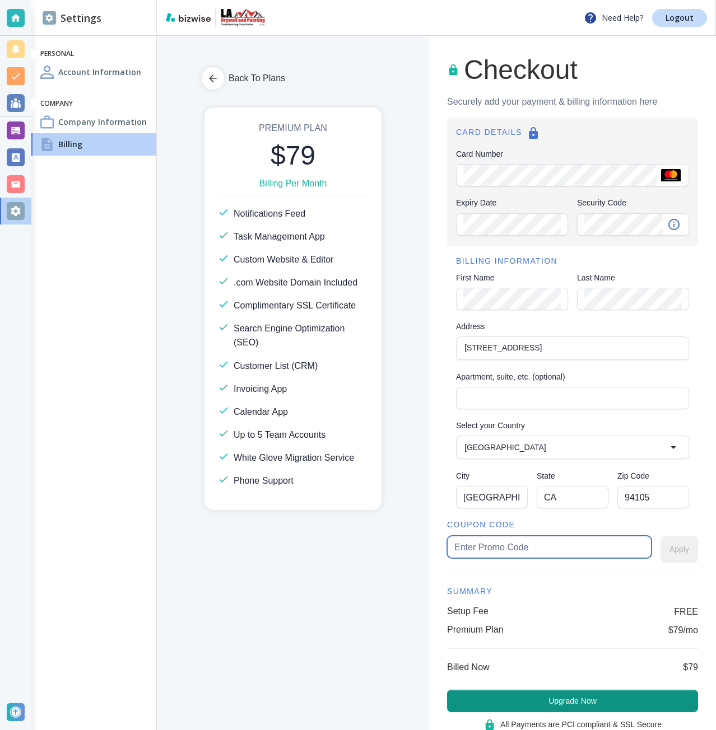
click at [520, 547] on input "text" at bounding box center [549, 547] width 190 height 21
type input "ladrywall"
click at [686, 559] on button "Apply" at bounding box center [679, 549] width 38 height 27
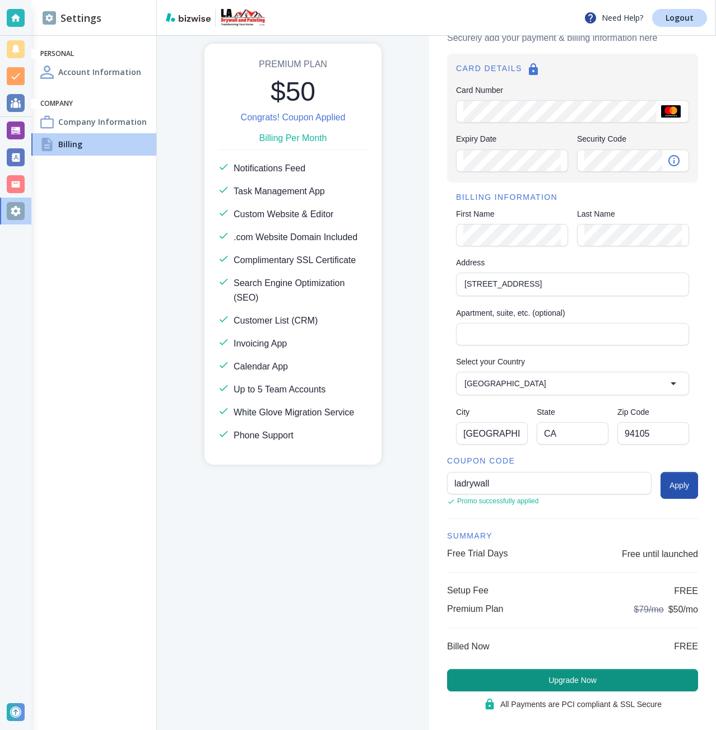
scroll to position [80, 0]
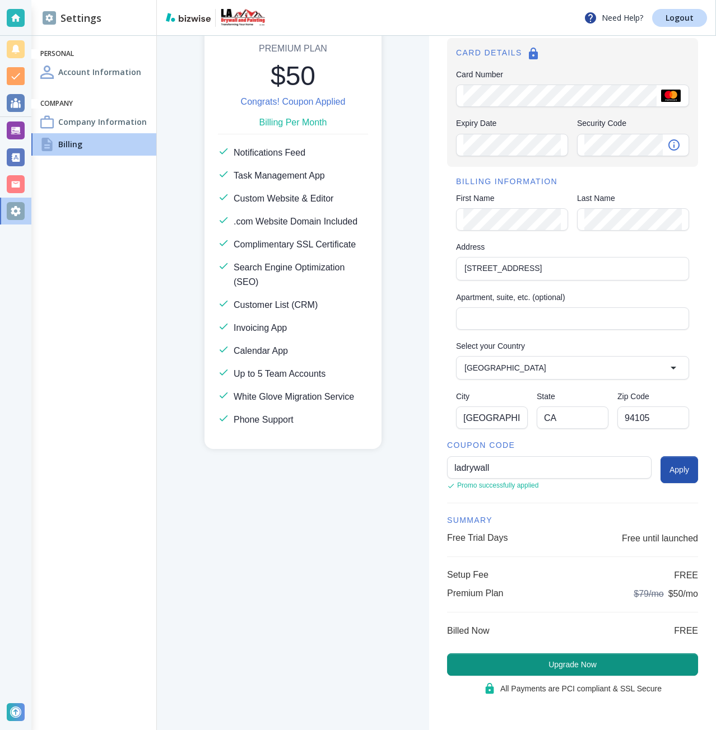
click at [547, 667] on button "Upgrade Now" at bounding box center [572, 665] width 251 height 22
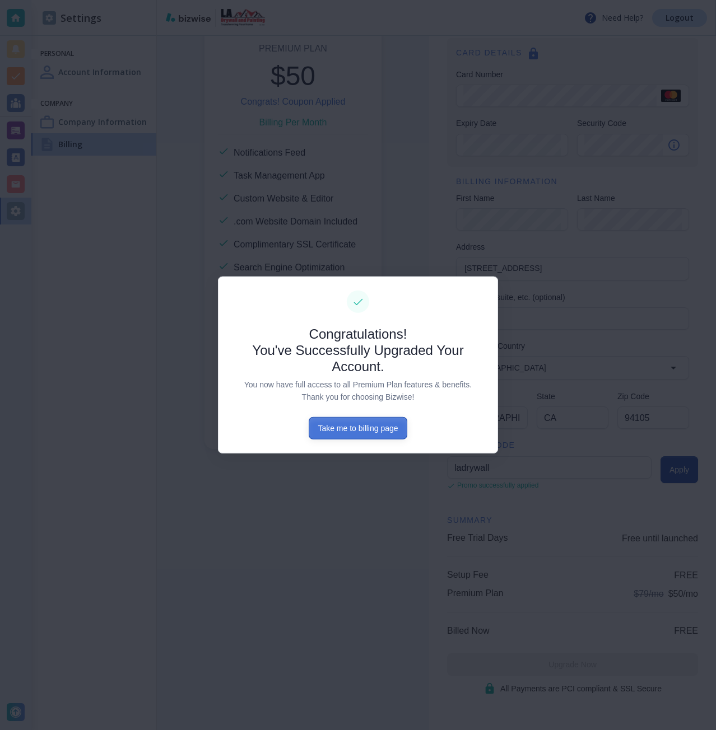
click at [365, 430] on button "Take me to billing page" at bounding box center [358, 428] width 98 height 22
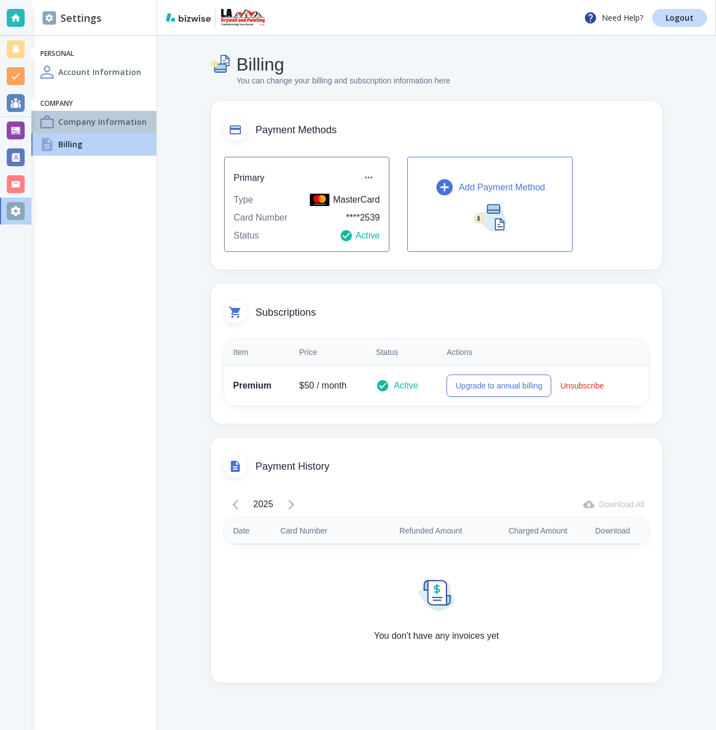
click at [72, 125] on h4 "Company Information" at bounding box center [102, 122] width 89 height 12
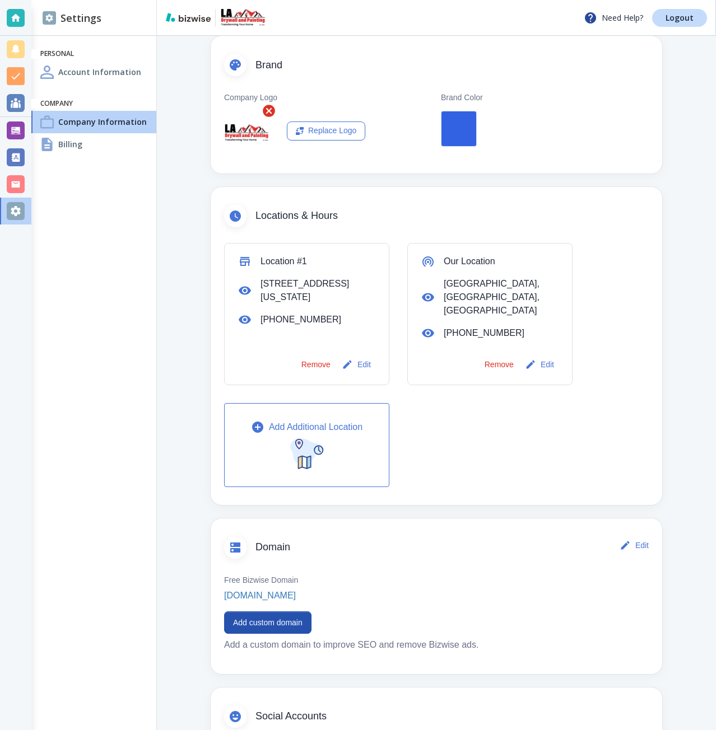
scroll to position [280, 0]
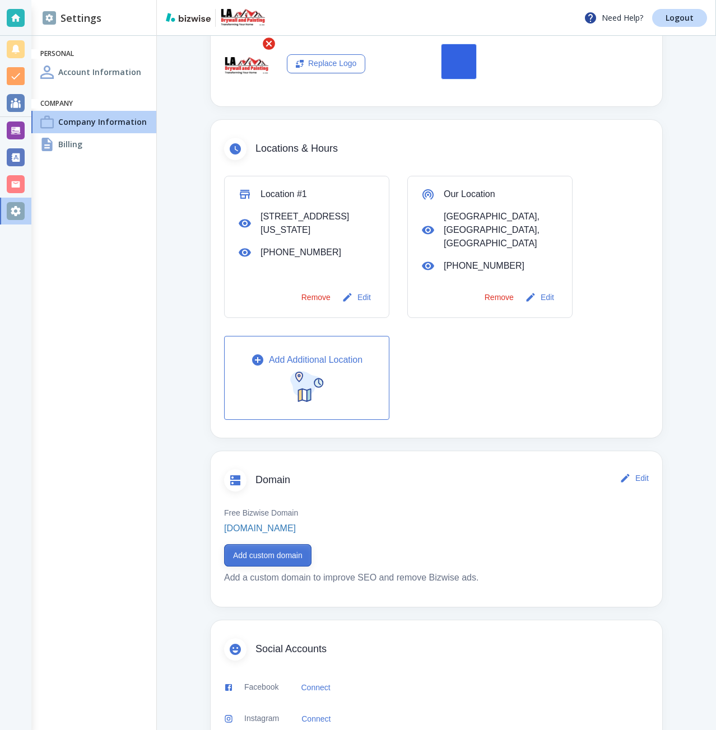
click at [276, 548] on button "Add custom domain" at bounding box center [267, 555] width 87 height 22
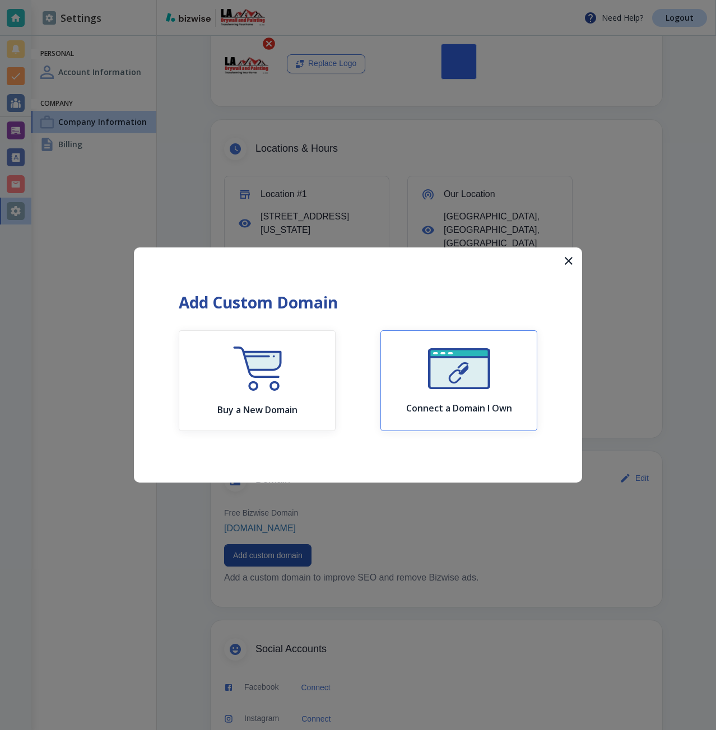
click at [439, 375] on img "button" at bounding box center [459, 368] width 62 height 41
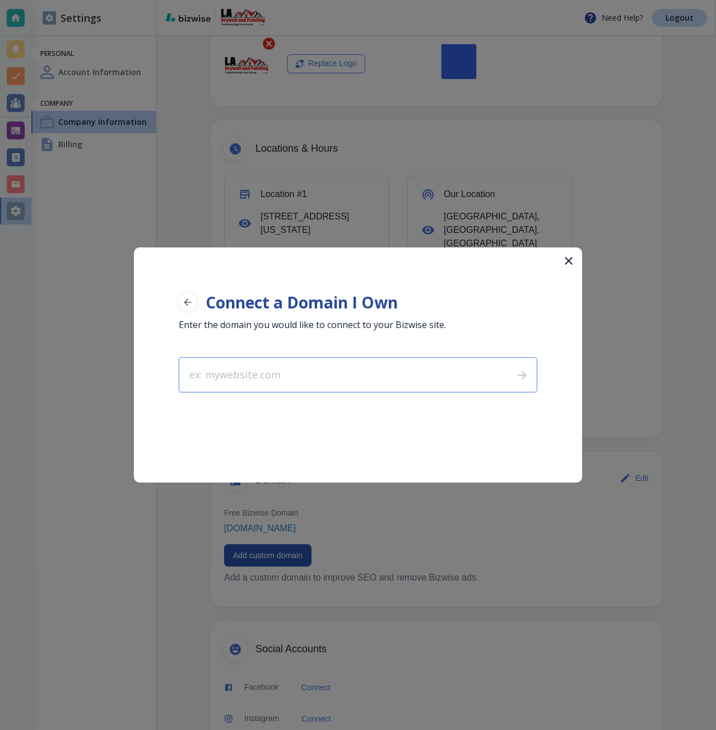
click at [336, 375] on input "text" at bounding box center [341, 375] width 325 height 34
type input "[DOMAIN_NAME]"
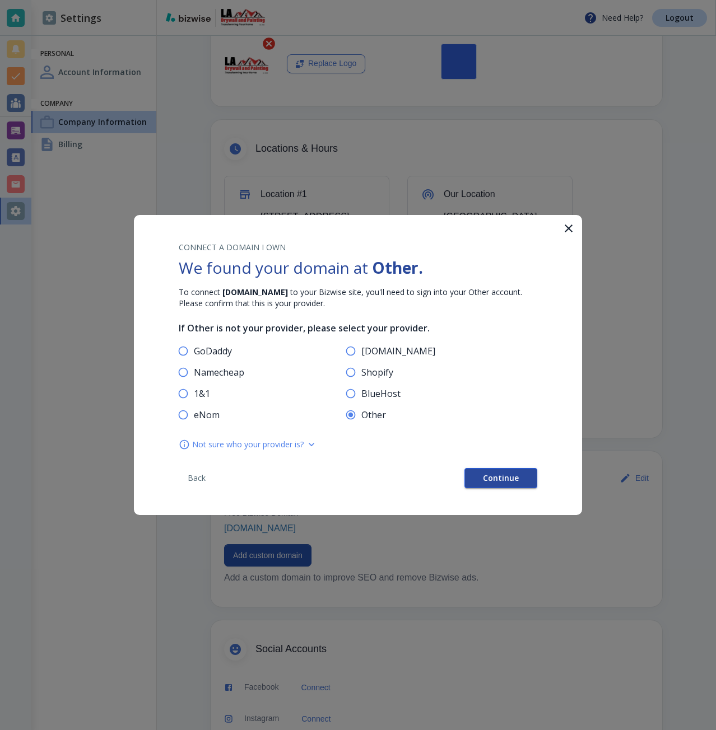
click at [485, 477] on span "Continue" at bounding box center [501, 478] width 36 height 8
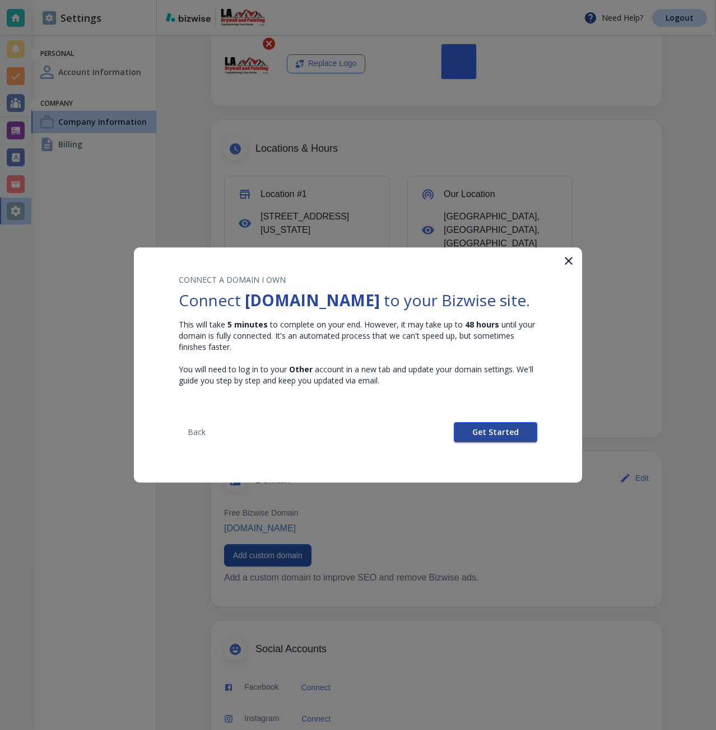
click at [487, 443] on button "Get Started" at bounding box center [495, 432] width 83 height 20
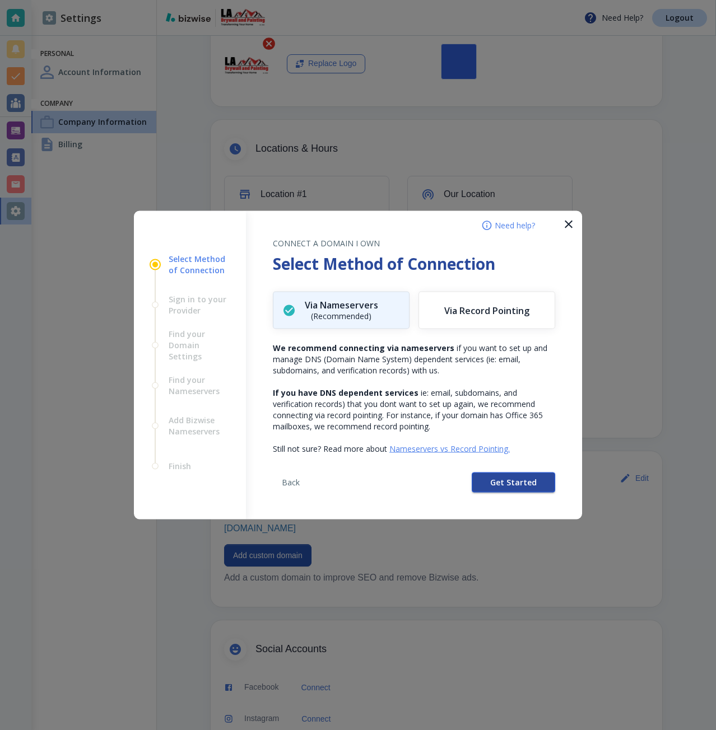
click at [477, 482] on button "Get Started" at bounding box center [513, 483] width 83 height 20
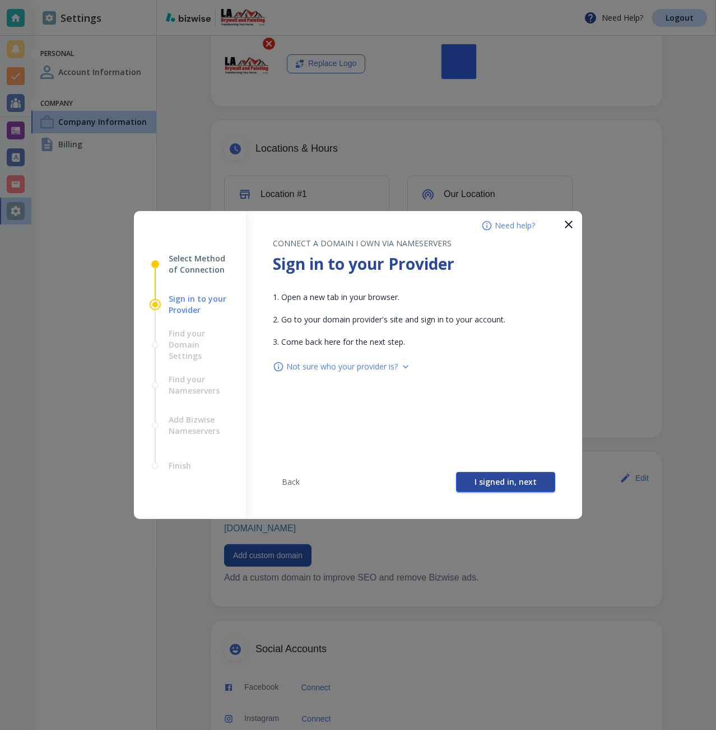
click at [476, 482] on button "I signed in, next" at bounding box center [505, 482] width 99 height 20
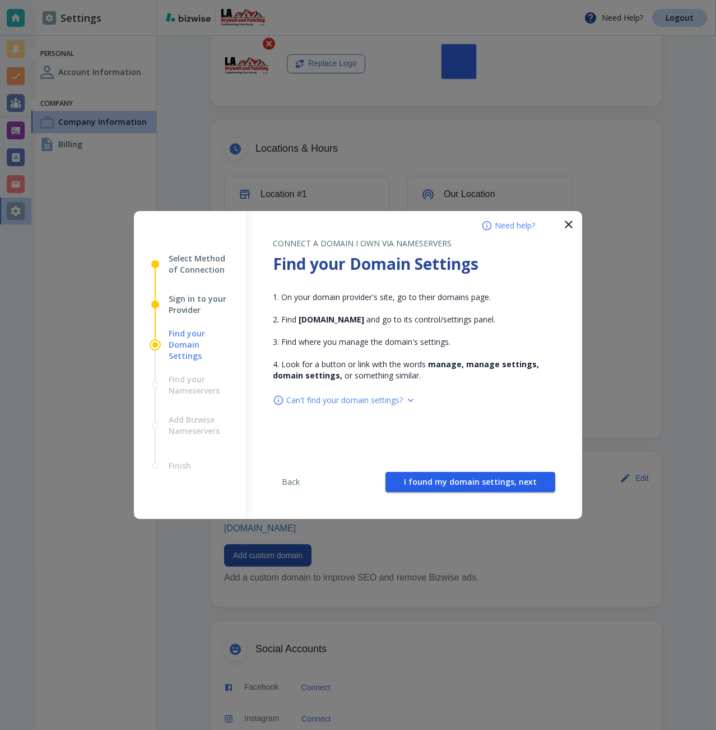
click at [476, 482] on span "I found my domain settings, next" at bounding box center [470, 482] width 133 height 8
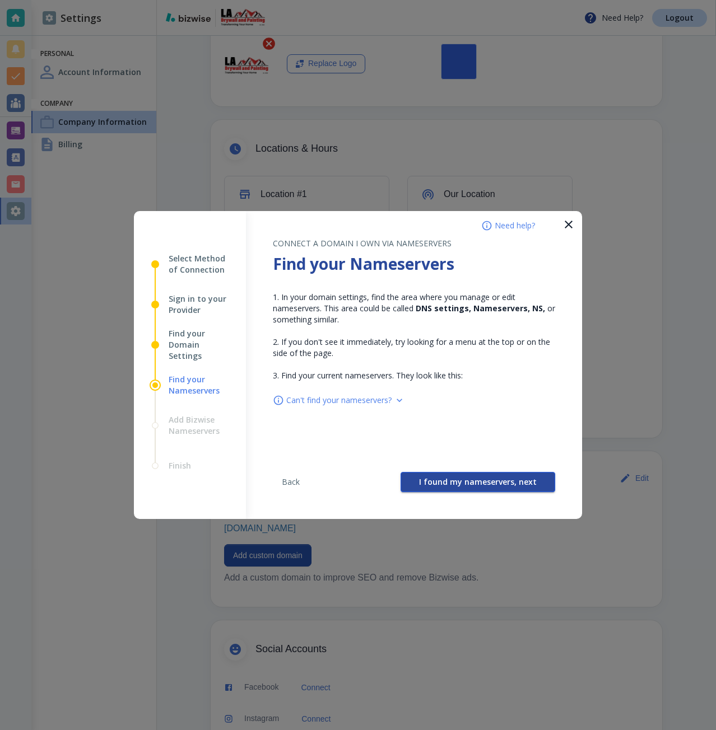
click at [472, 482] on span "I found my nameservers, next" at bounding box center [478, 482] width 118 height 8
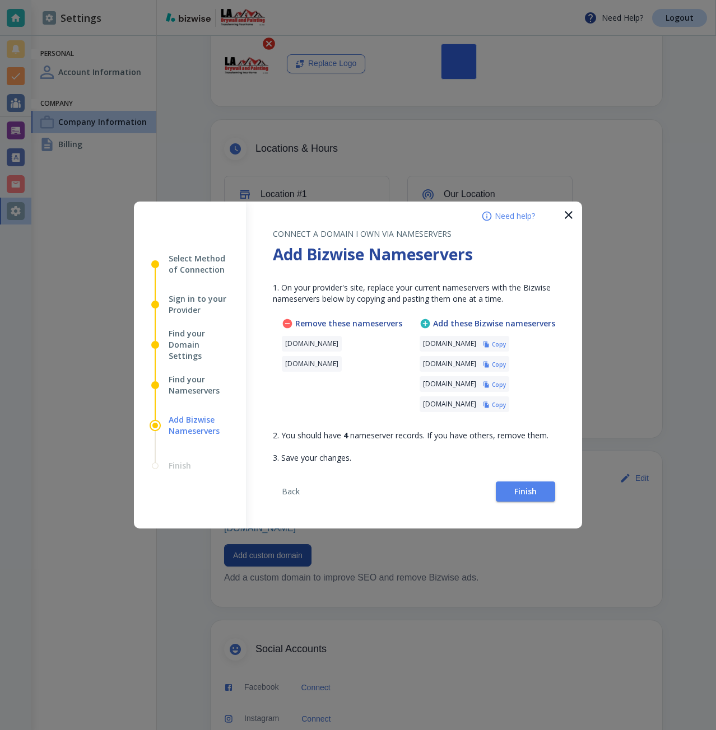
click at [506, 342] on h6 "Copy" at bounding box center [499, 345] width 14 height 8
click at [507, 483] on button "Finish" at bounding box center [525, 492] width 59 height 20
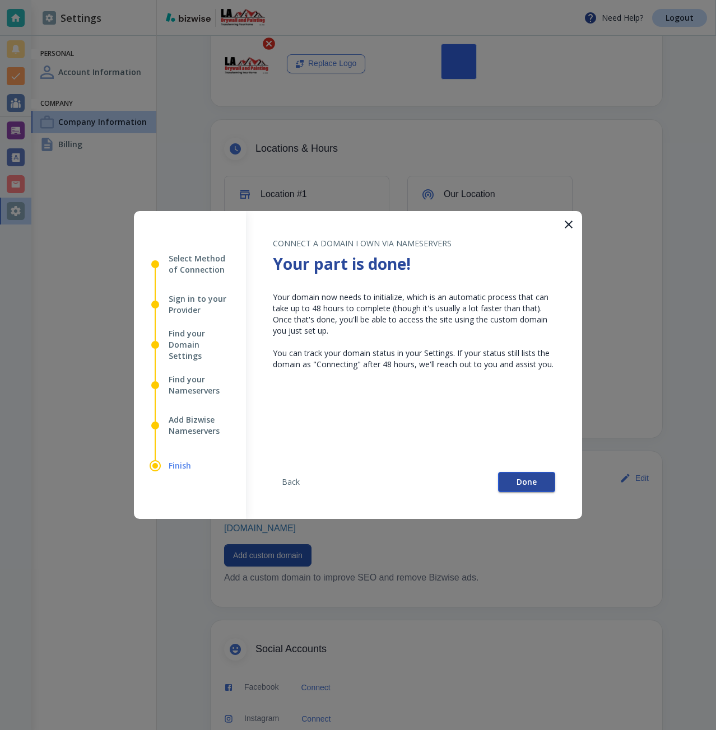
click at [506, 487] on button "Done" at bounding box center [526, 482] width 57 height 20
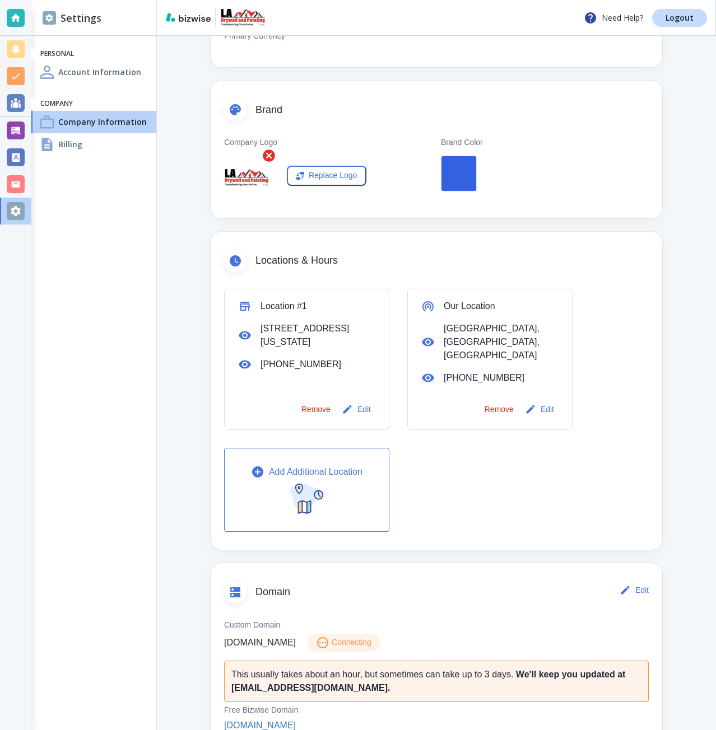
click at [161, 318] on div "Company Information You can change your company information here Basics Edit Co…" at bounding box center [436, 427] width 559 height 1118
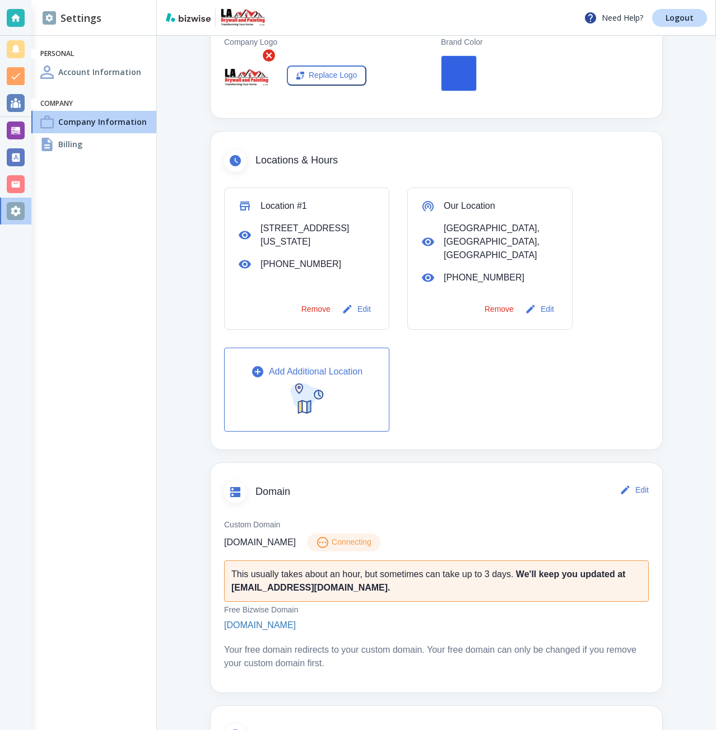
scroll to position [392, 0]
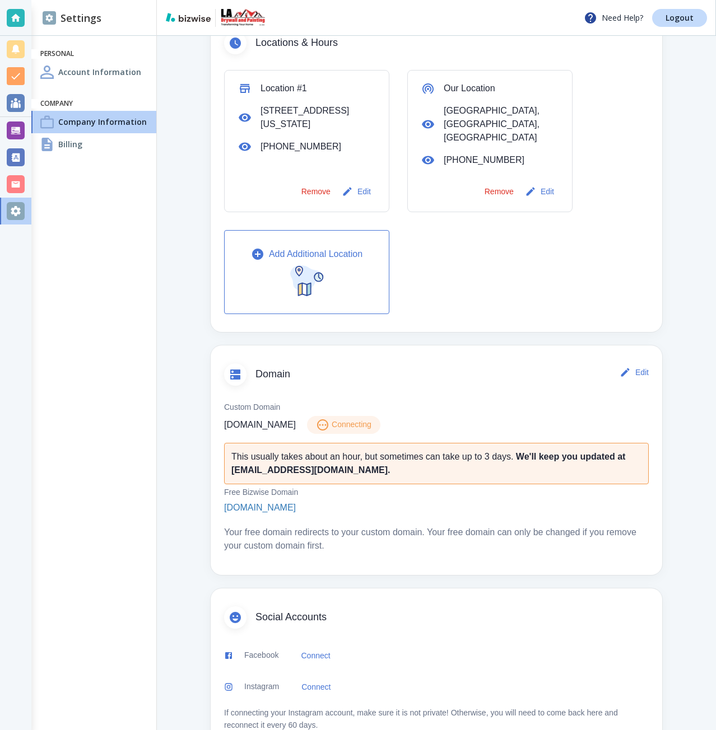
scroll to position [392, 0]
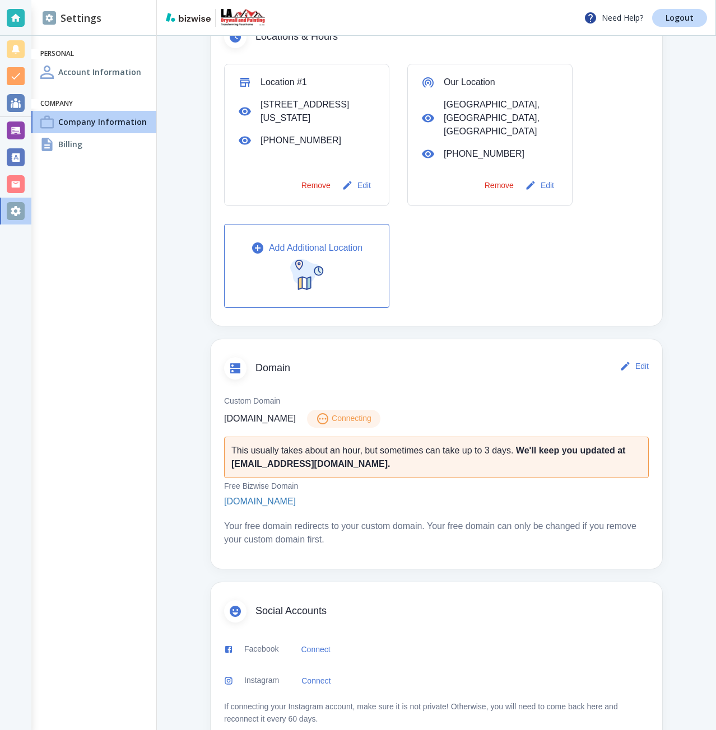
click at [296, 412] on p "[DOMAIN_NAME]" at bounding box center [260, 418] width 72 height 13
drag, startPoint x: 299, startPoint y: 404, endPoint x: 276, endPoint y: 407, distance: 23.7
click at [276, 412] on p "[DOMAIN_NAME]" at bounding box center [260, 418] width 72 height 13
copy p "[DOMAIN_NAME]"
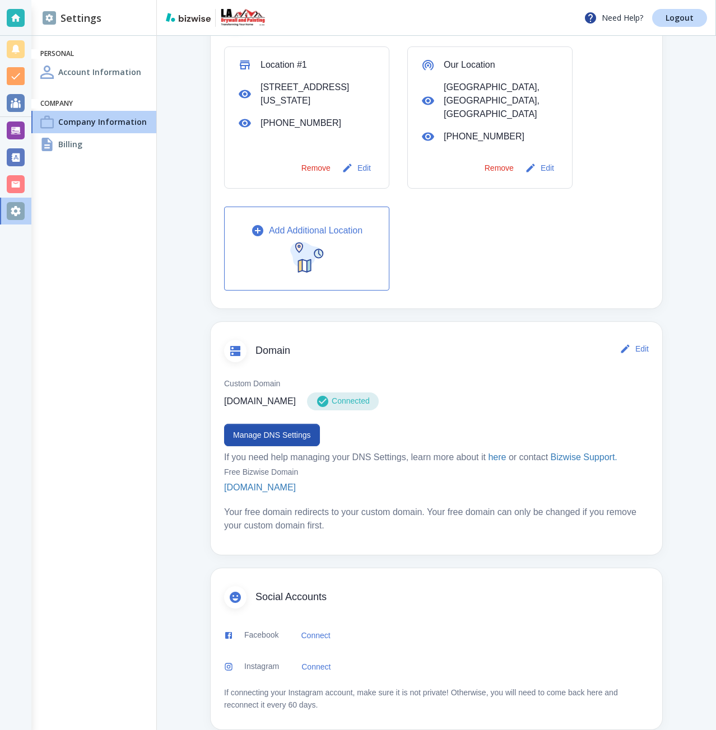
scroll to position [413, 0]
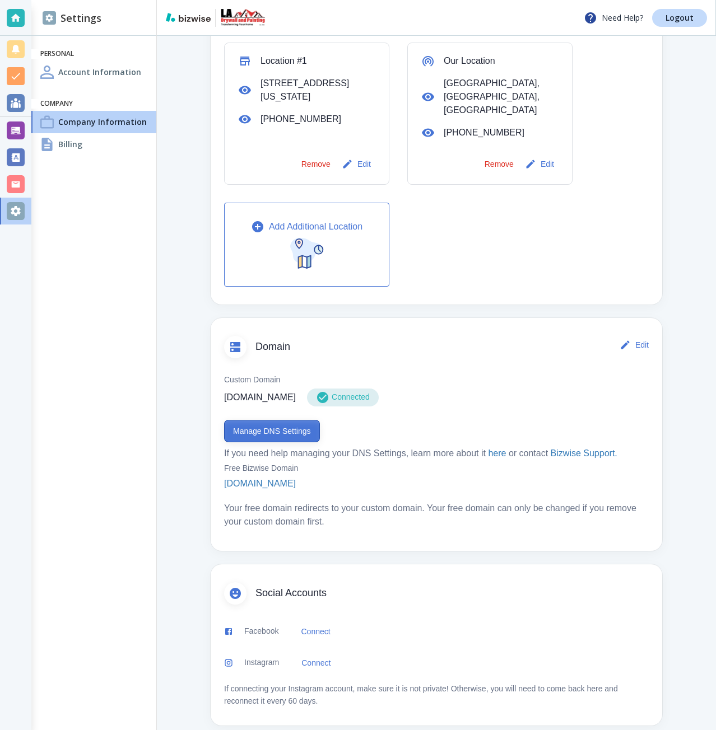
click at [282, 426] on button "Manage DNS Settings" at bounding box center [272, 431] width 96 height 22
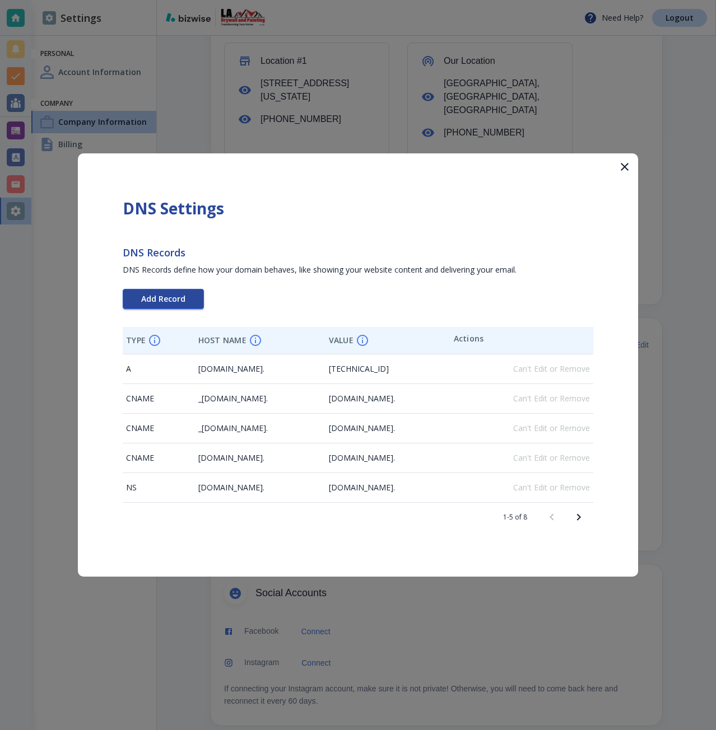
click at [158, 298] on span "Add Record" at bounding box center [163, 299] width 44 height 8
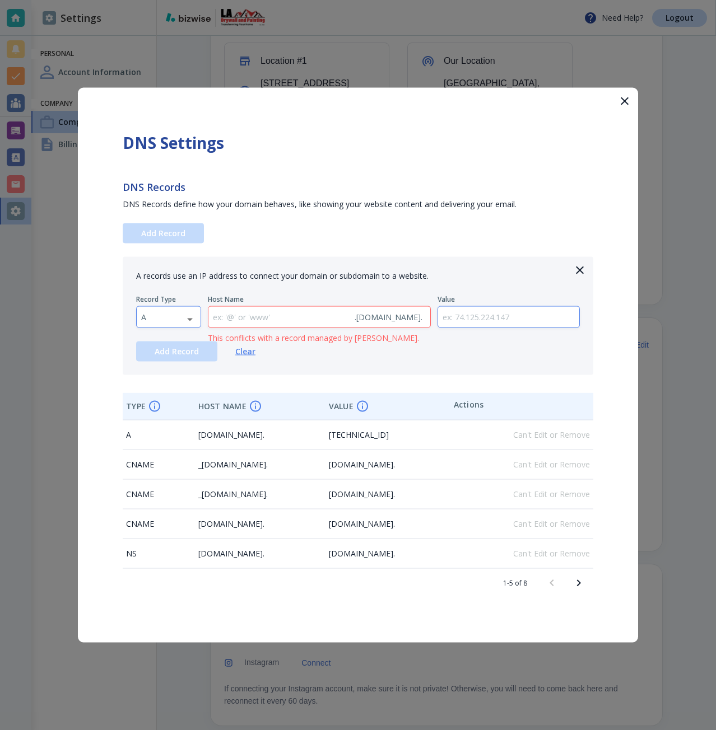
click at [189, 0] on body "Need Help? Logout Settings Personal Account Information Company Company Informa…" at bounding box center [358, 0] width 716 height 0
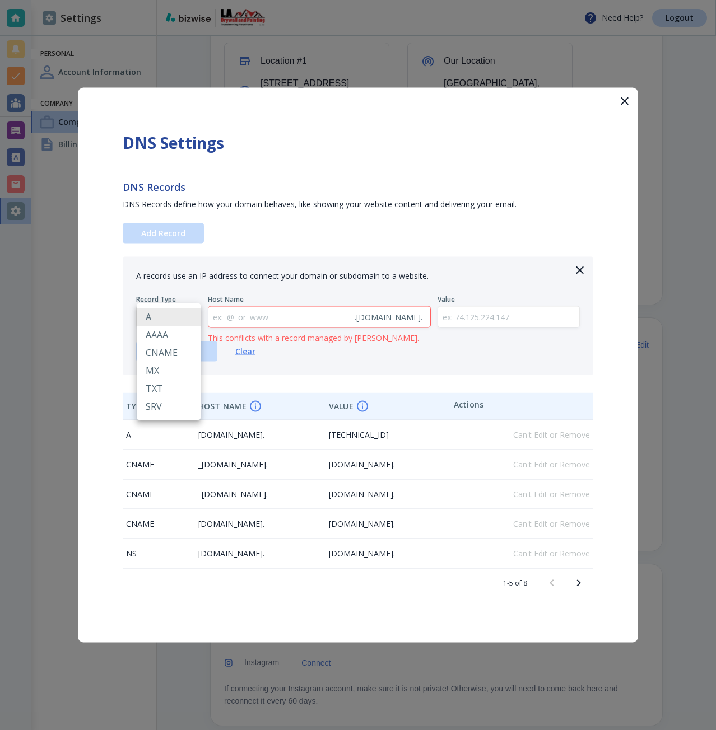
click at [175, 381] on li "TXT" at bounding box center [169, 389] width 64 height 18
type input "TXT"
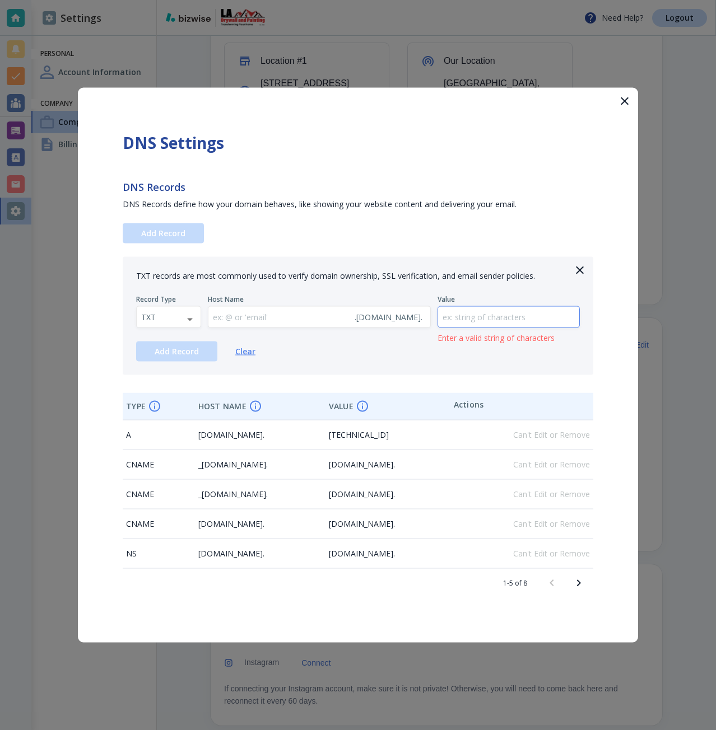
click at [494, 324] on input "text" at bounding box center [509, 317] width 142 height 21
paste input "google-site-verification=Z9dHROchlYTgzagcCEGCbze6elLxLBk-kaEmo1OtrRI"
type input "google-site-verification=Z9dHROchlYTgzagcCEGCbze6elLxLBk-kaEmo1OtrRI"
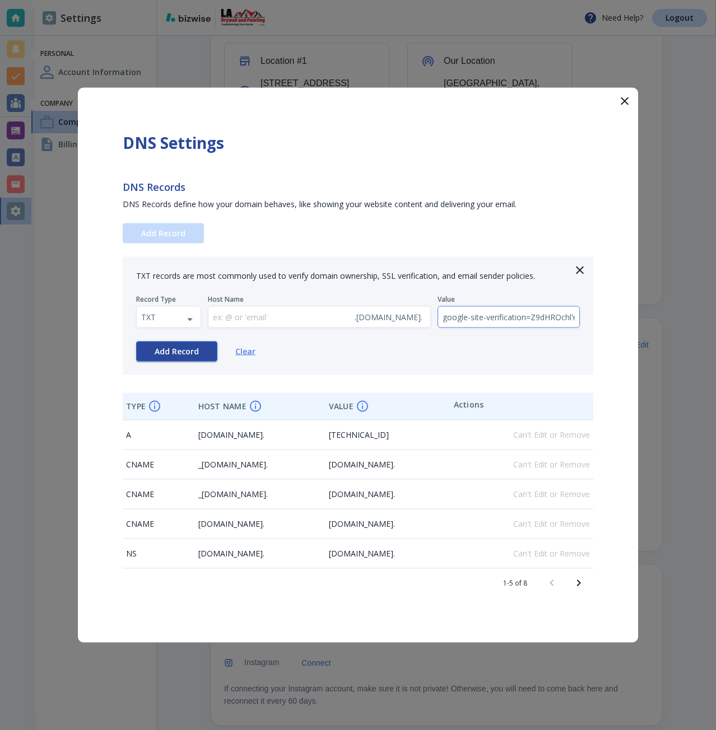
click at [151, 359] on button "Add Record" at bounding box center [176, 352] width 81 height 20
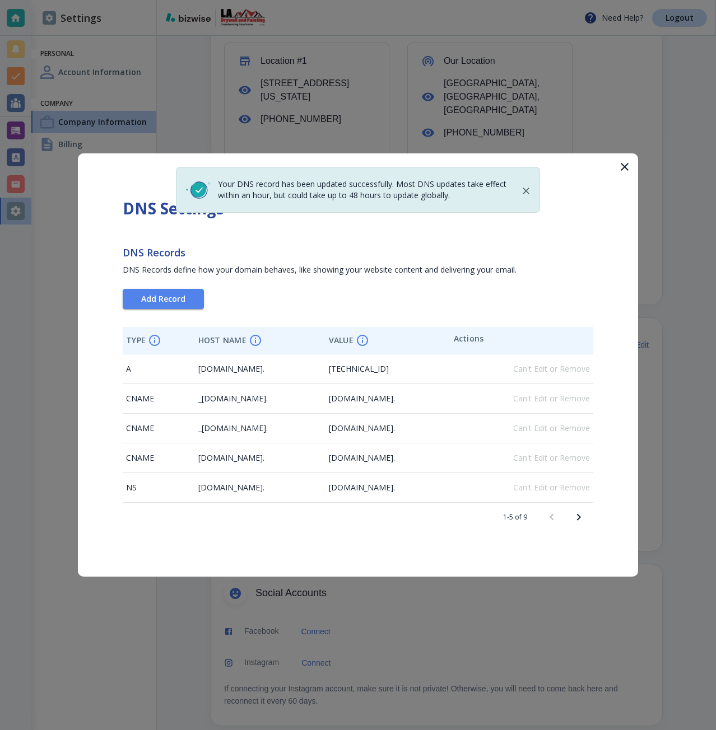
click at [248, 491] on span "[DOMAIN_NAME]." at bounding box center [231, 487] width 66 height 11
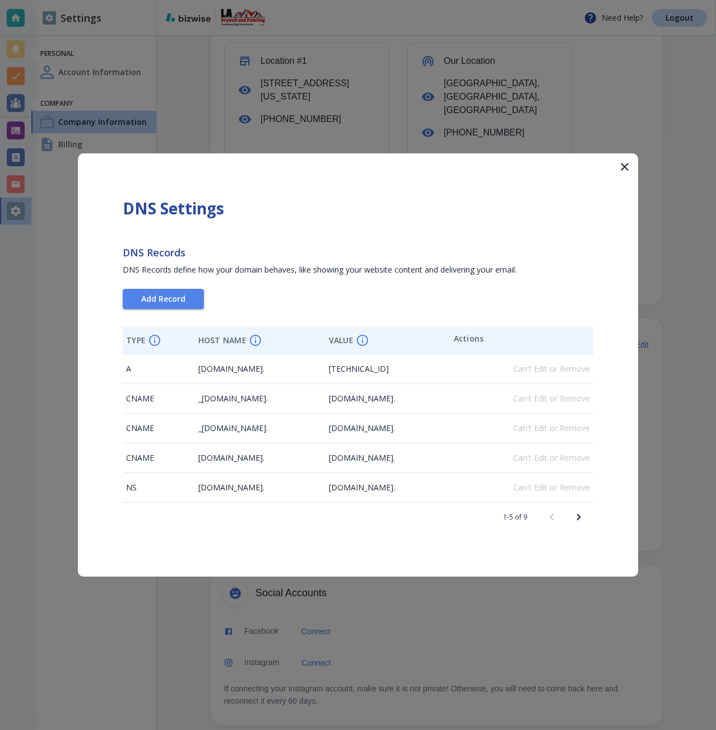
drag, startPoint x: 248, startPoint y: 491, endPoint x: 238, endPoint y: 491, distance: 10.1
click at [238, 491] on span "[DOMAIN_NAME]." at bounding box center [231, 487] width 66 height 11
copy span "[DOMAIN_NAME]"
click at [648, 219] on div at bounding box center [358, 365] width 716 height 730
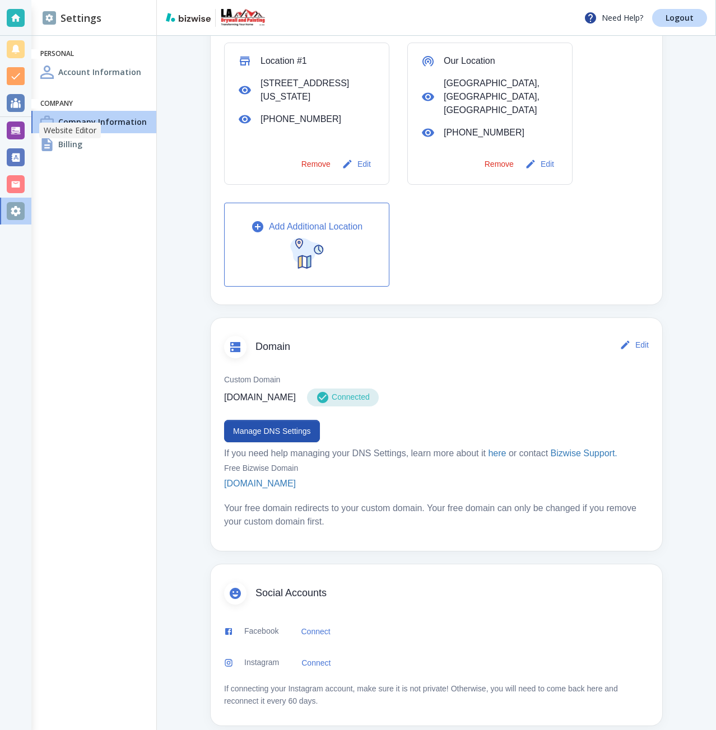
click at [13, 131] on div at bounding box center [16, 131] width 18 height 18
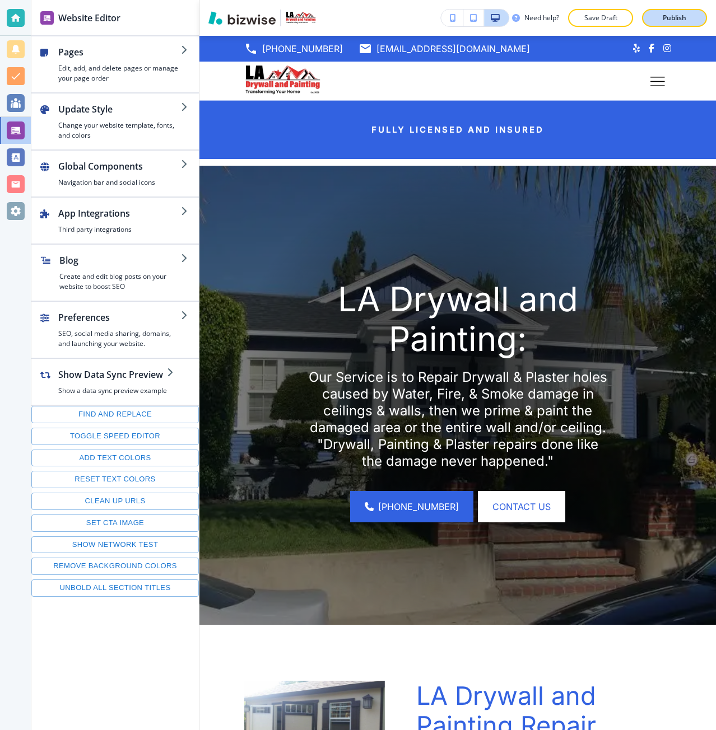
click at [654, 15] on button "Publish" at bounding box center [674, 18] width 65 height 18
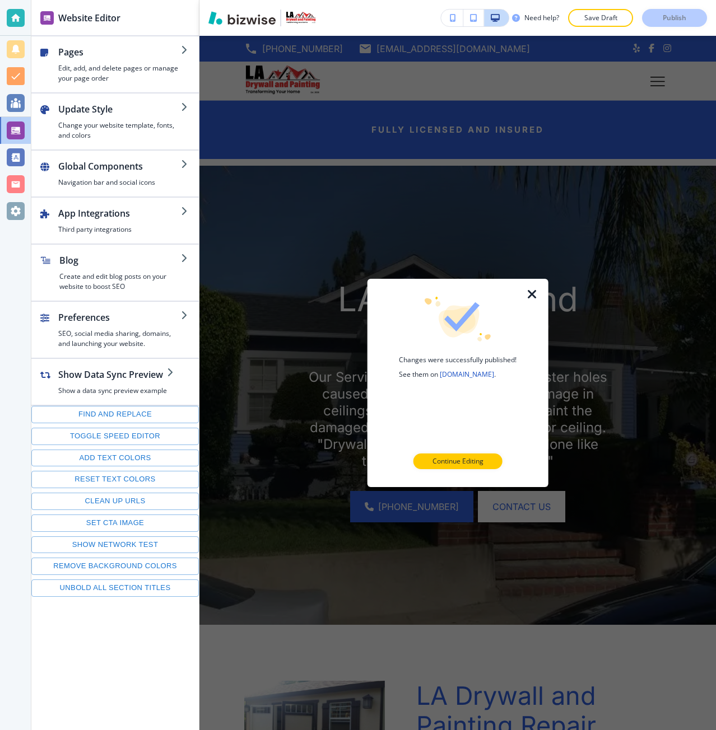
click at [528, 297] on icon "button" at bounding box center [531, 294] width 13 height 13
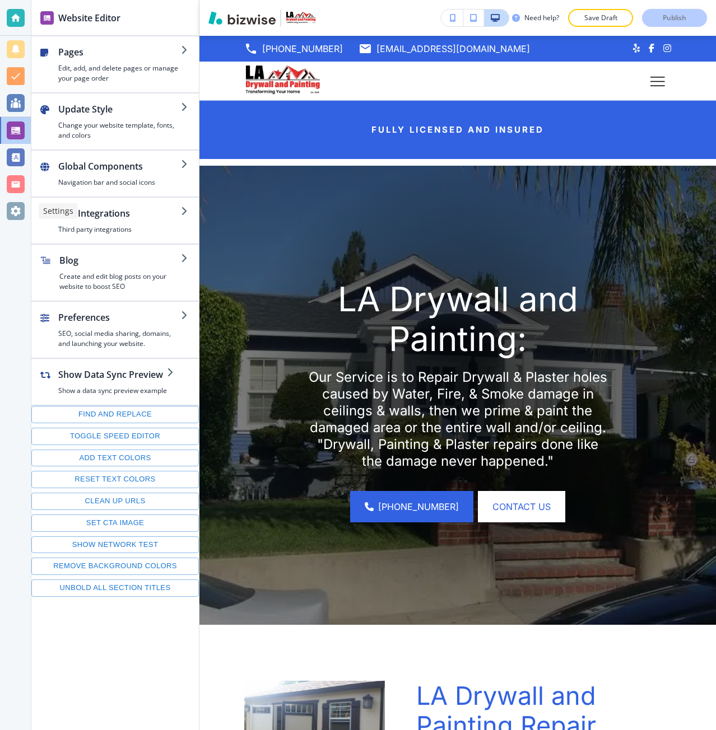
click at [23, 211] on div at bounding box center [16, 211] width 18 height 18
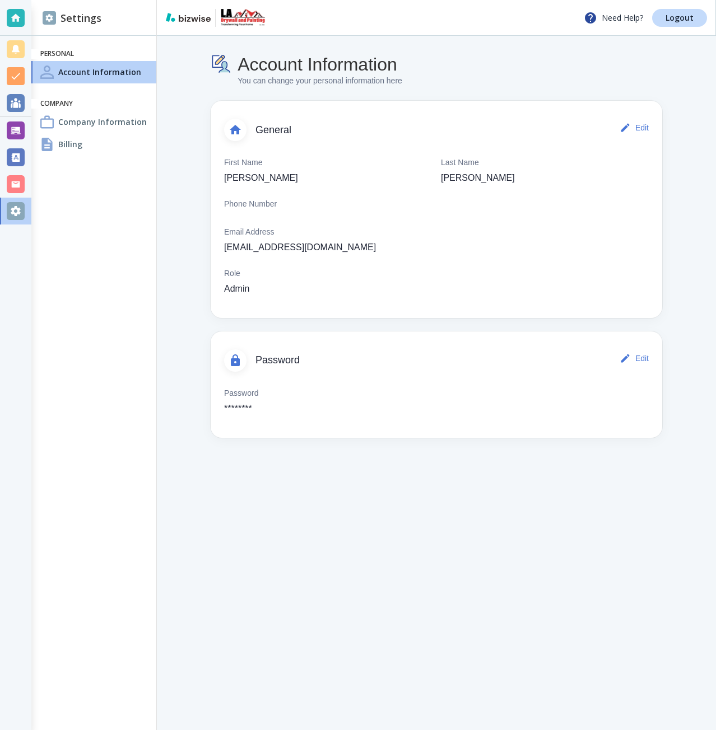
click at [314, 246] on p "[EMAIL_ADDRESS][DOMAIN_NAME]" at bounding box center [300, 247] width 152 height 13
drag, startPoint x: 314, startPoint y: 246, endPoint x: 228, endPoint y: 251, distance: 86.4
click at [228, 251] on p "[EMAIL_ADDRESS][DOMAIN_NAME]" at bounding box center [300, 247] width 152 height 13
copy p "[EMAIL_ADDRESS][DOMAIN_NAME]"
click at [674, 21] on p "Logout" at bounding box center [679, 18] width 28 height 8
